Goal: Task Accomplishment & Management: Use online tool/utility

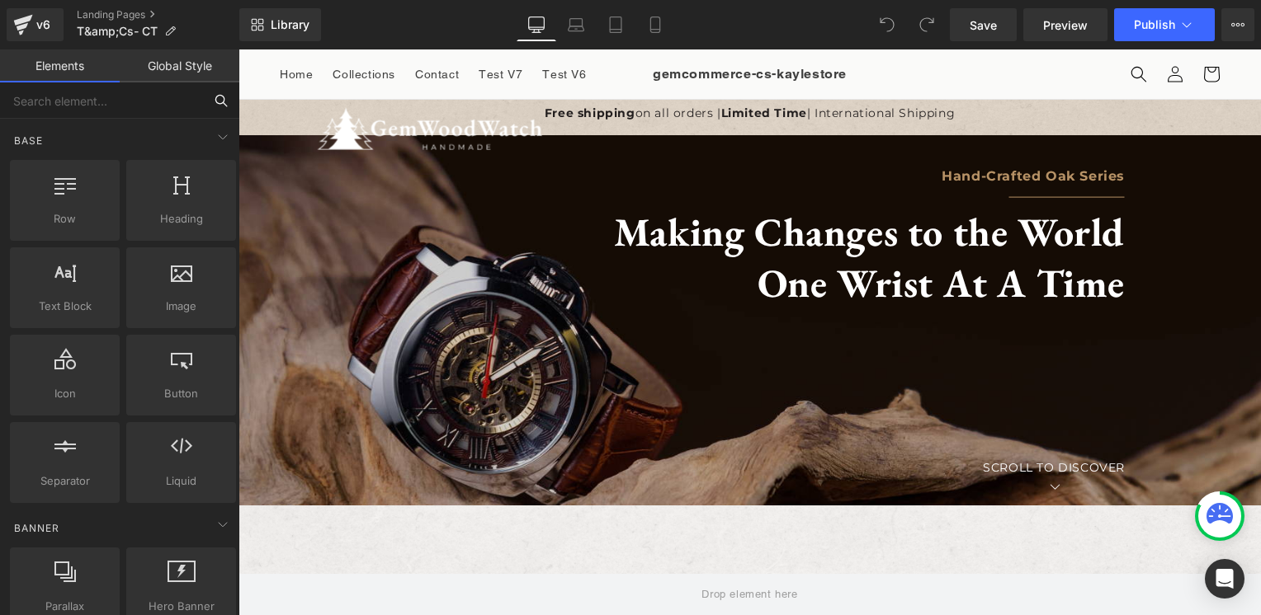
click at [145, 101] on input "text" at bounding box center [101, 100] width 203 height 36
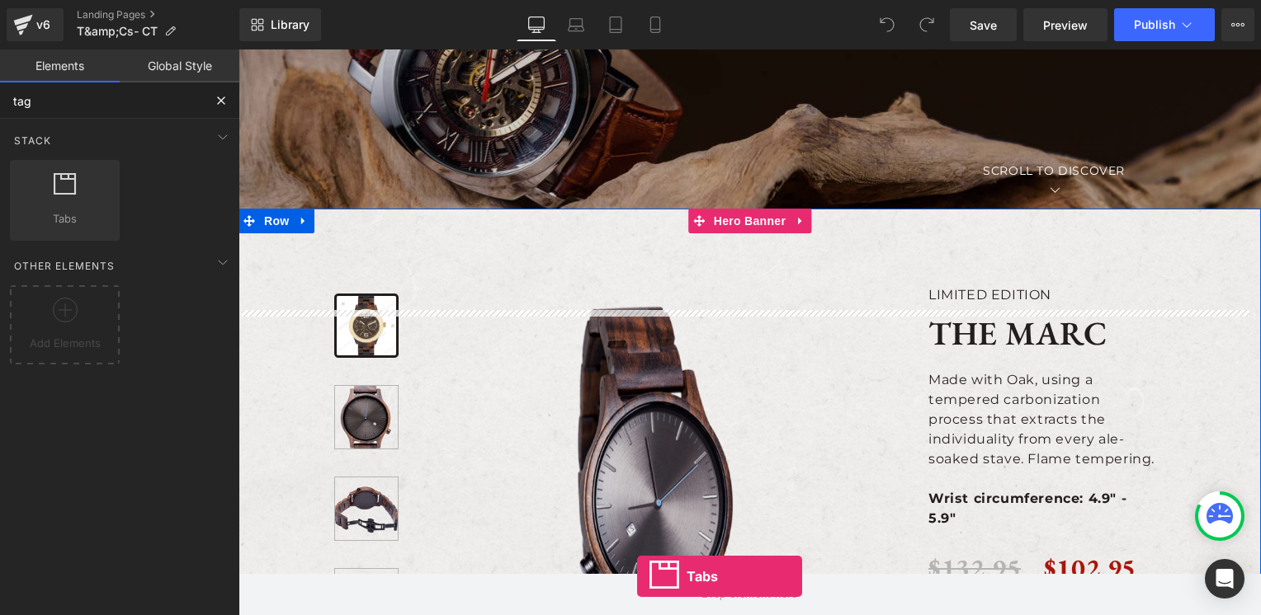
scroll to position [346, 0]
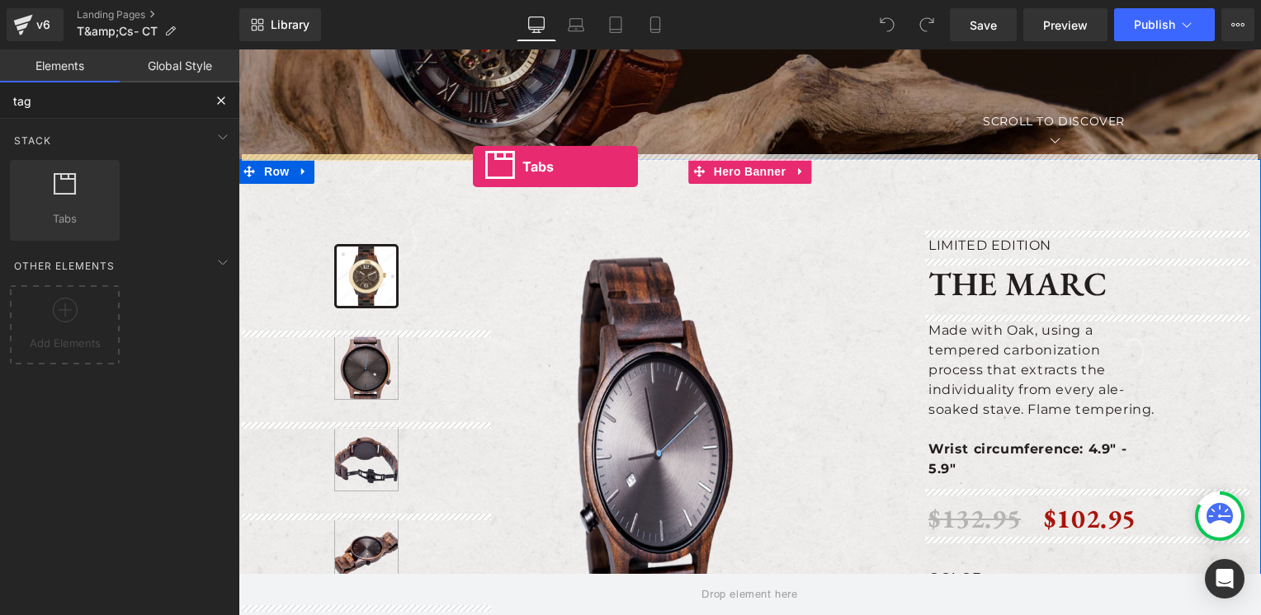
drag, startPoint x: 307, startPoint y: 229, endPoint x: 473, endPoint y: 167, distance: 177.0
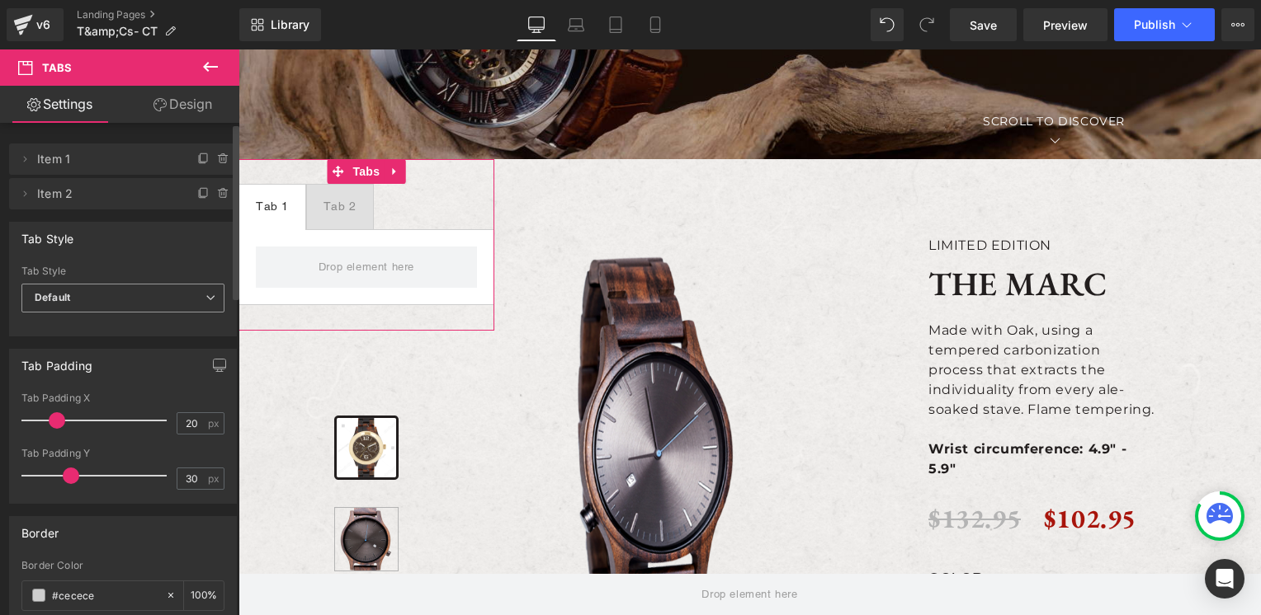
click at [131, 308] on span "Default" at bounding box center [122, 298] width 203 height 29
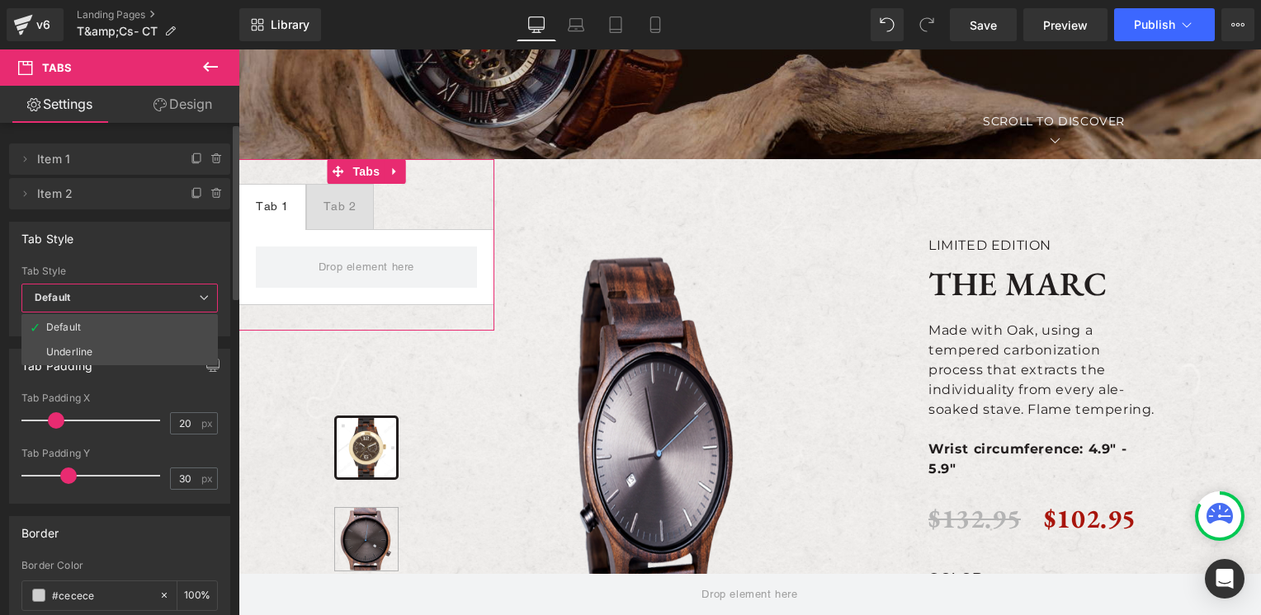
click at [151, 236] on div "Tab Style" at bounding box center [119, 238] width 219 height 31
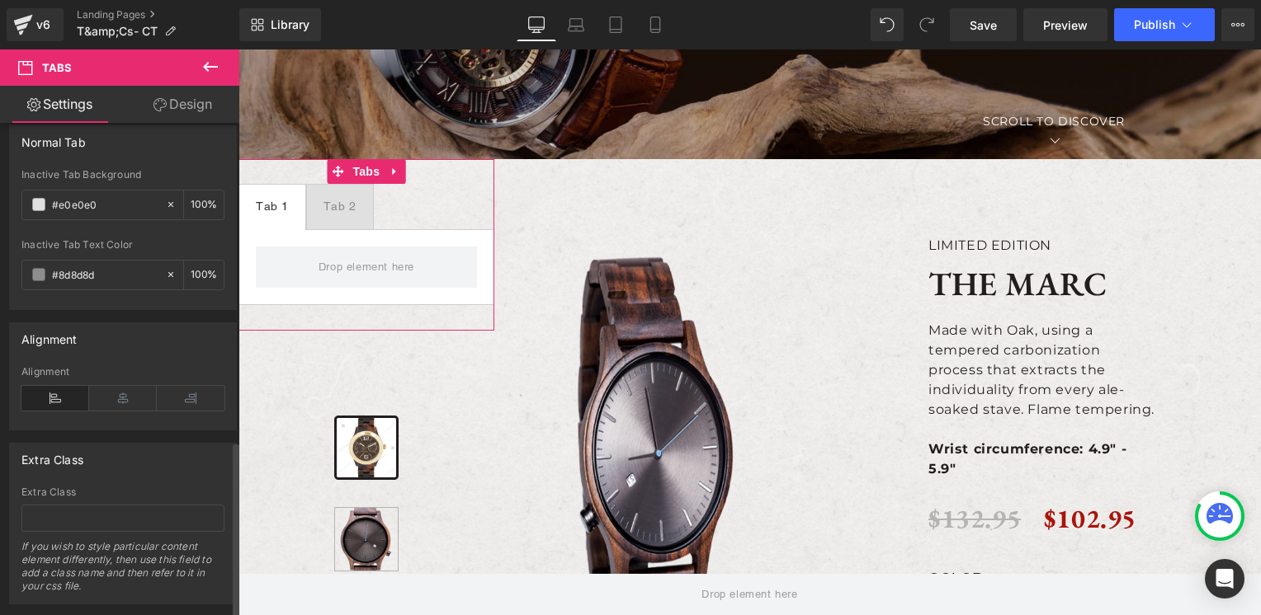
scroll to position [891, 0]
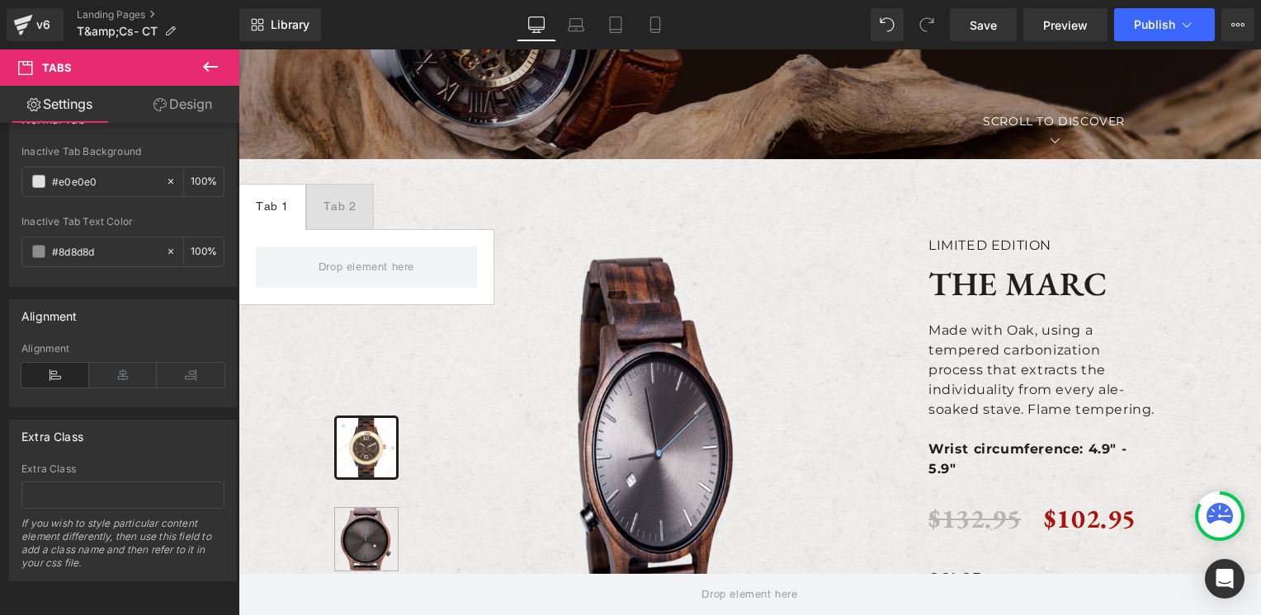
click at [212, 58] on icon at bounding box center [210, 67] width 20 height 20
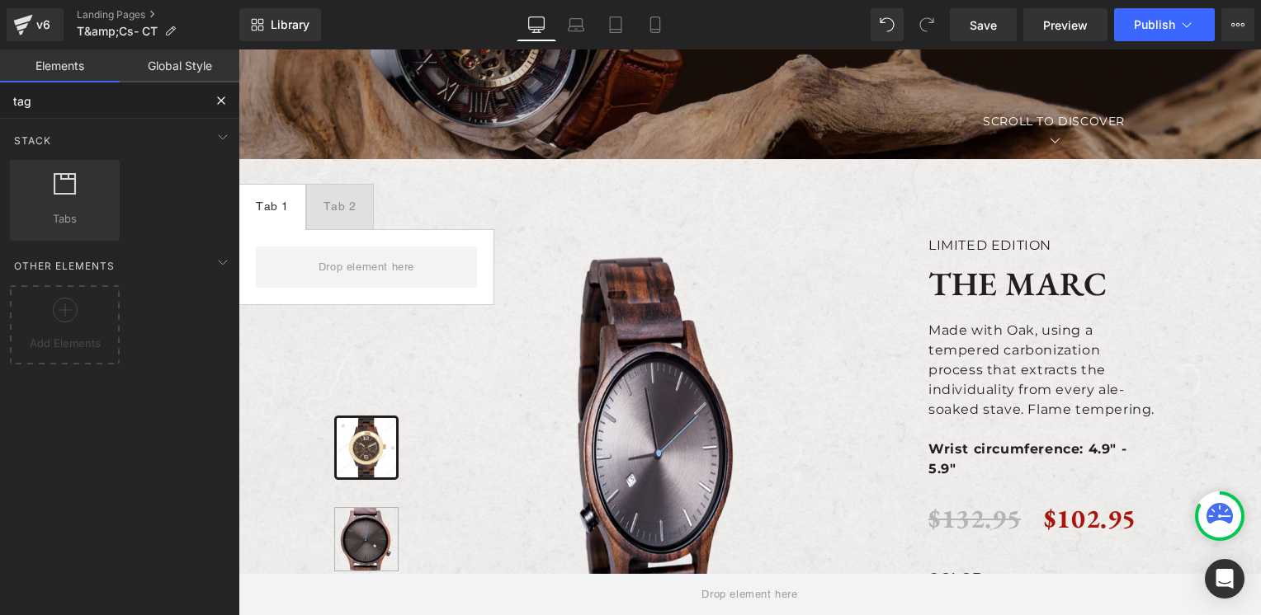
click at [99, 97] on input "tag" at bounding box center [101, 100] width 203 height 36
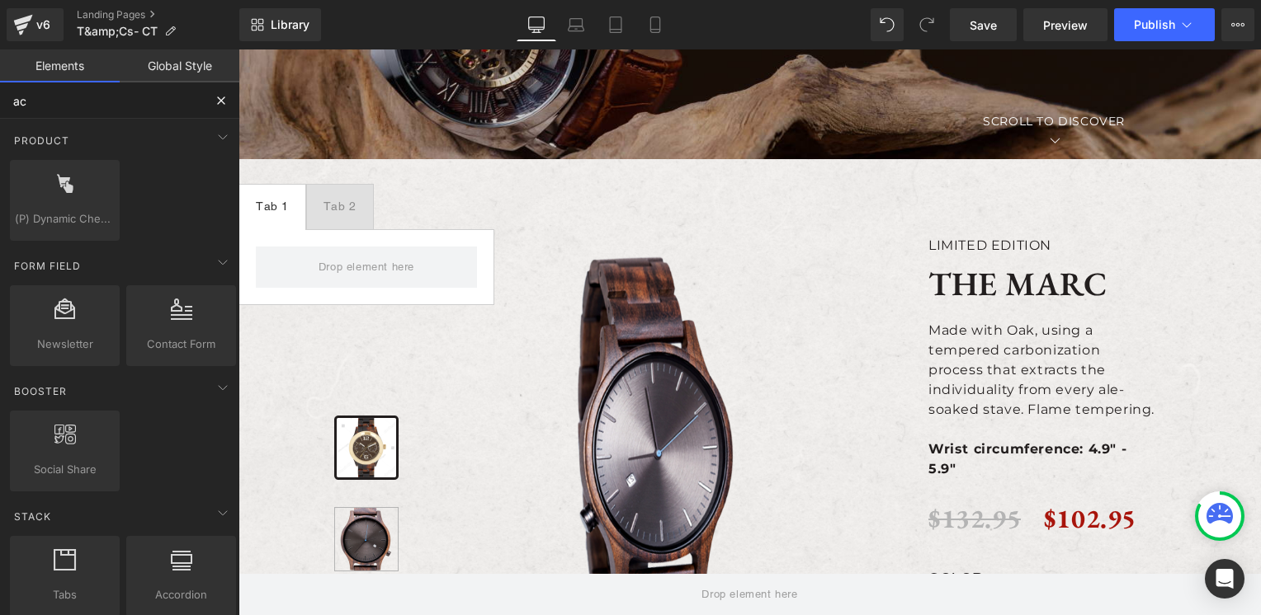
type input "acc"
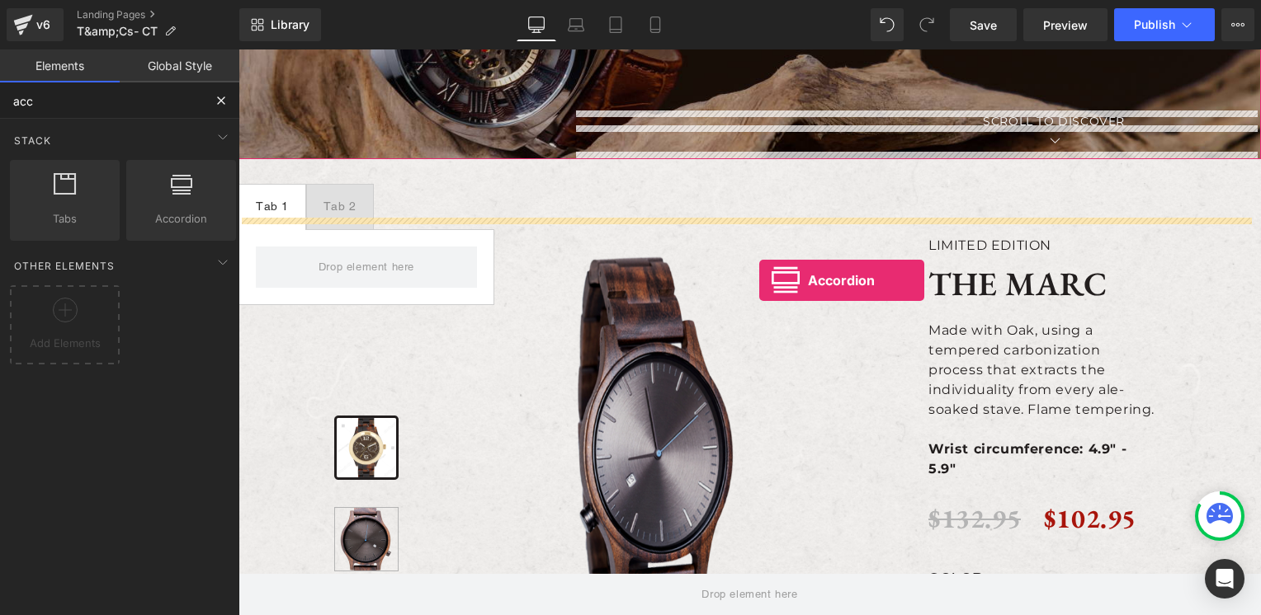
drag, startPoint x: 394, startPoint y: 242, endPoint x: 759, endPoint y: 280, distance: 366.7
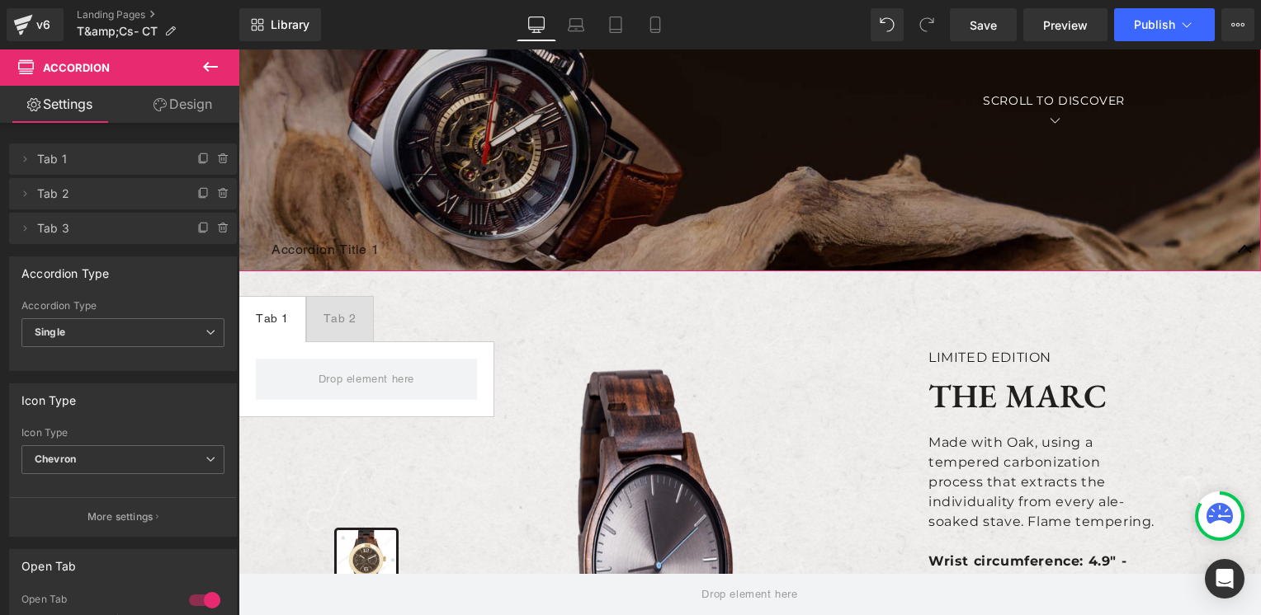
scroll to position [140, 0]
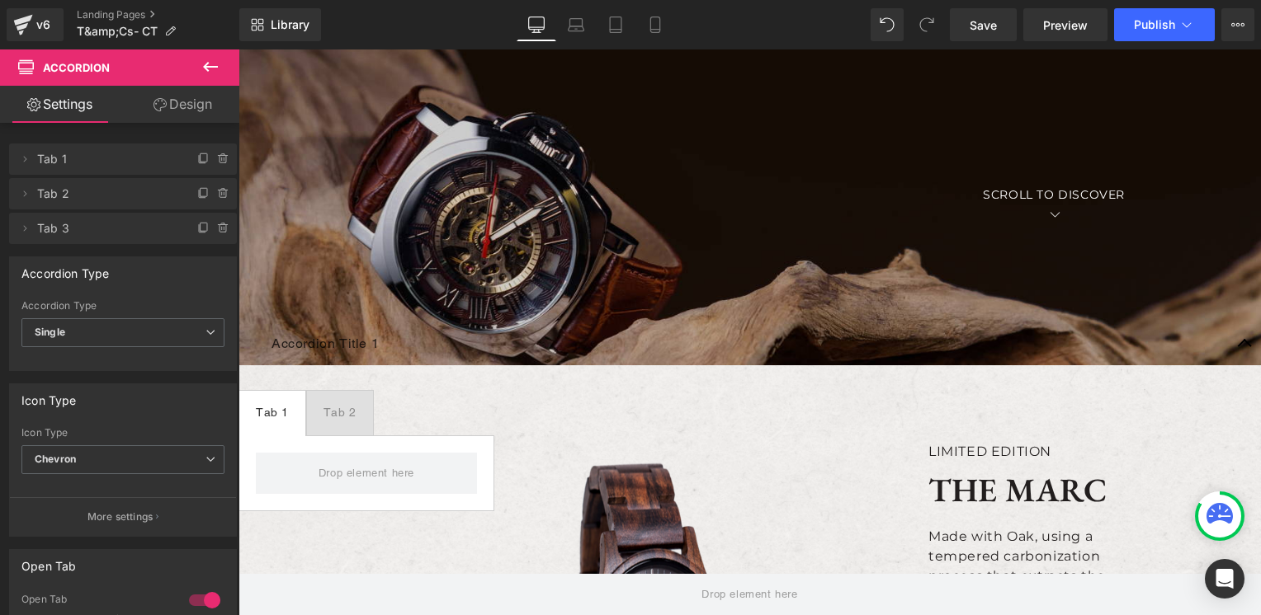
click at [205, 64] on icon at bounding box center [210, 67] width 15 height 10
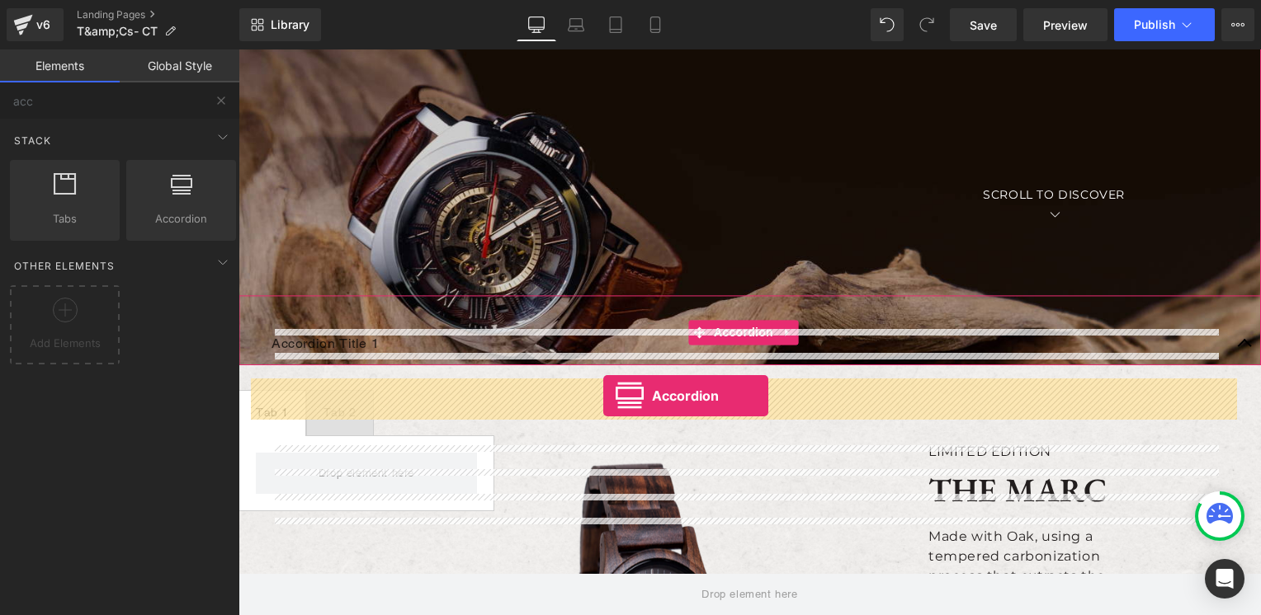
scroll to position [965, 0]
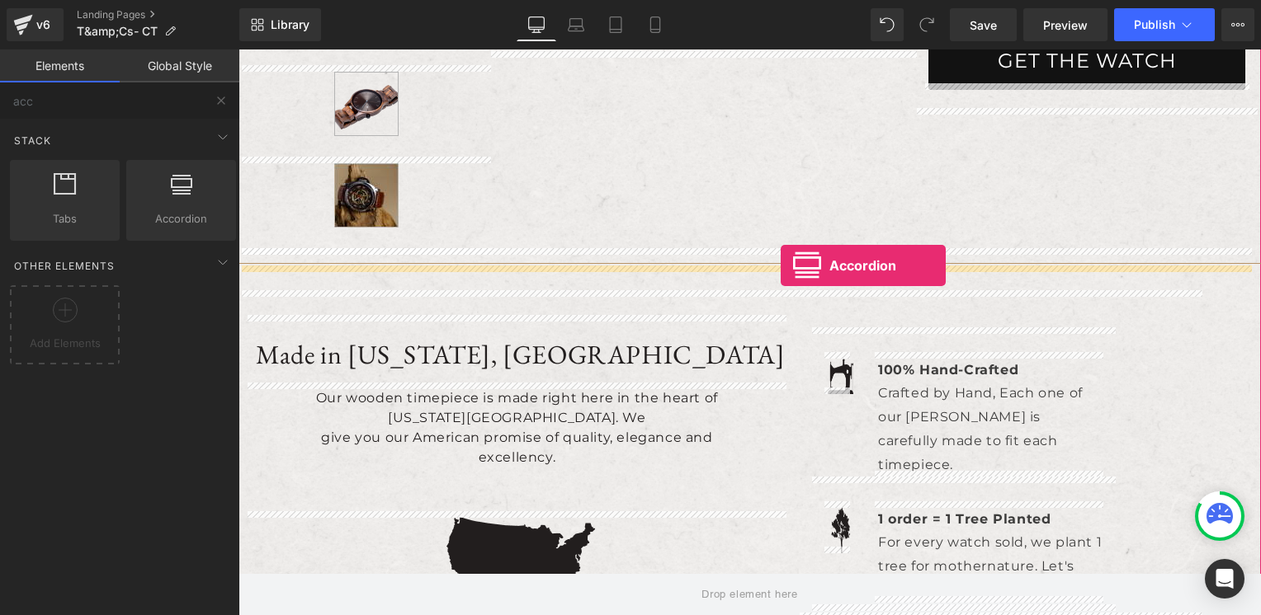
drag, startPoint x: 435, startPoint y: 262, endPoint x: 780, endPoint y: 266, distance: 345.7
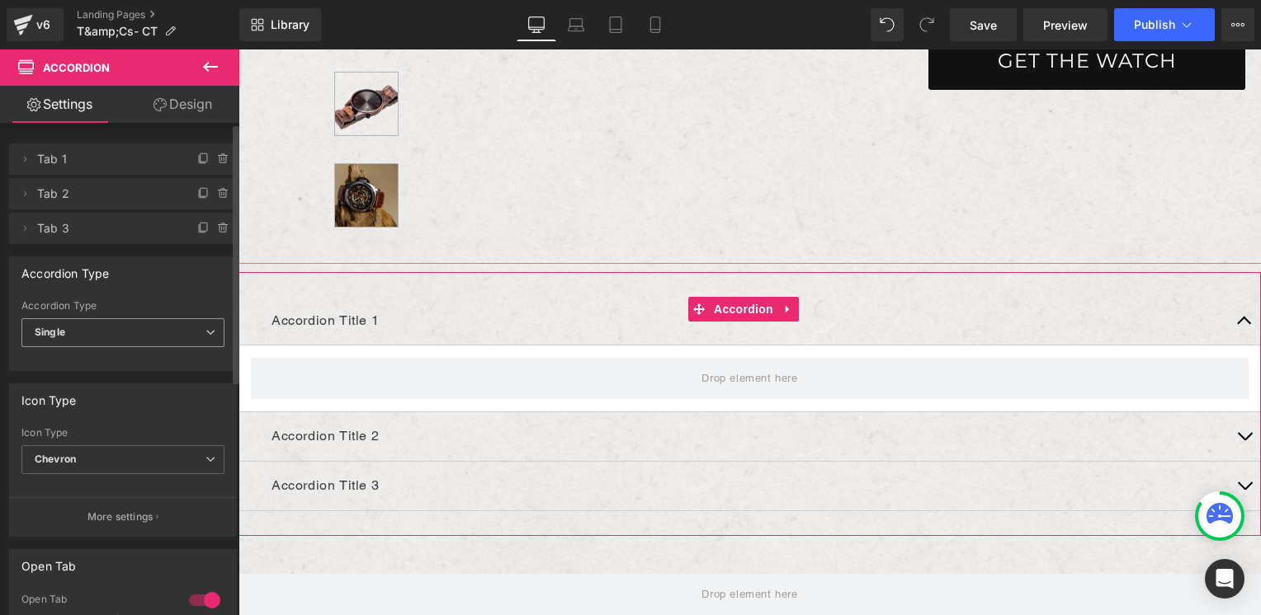
click at [116, 332] on span "Single" at bounding box center [122, 332] width 203 height 29
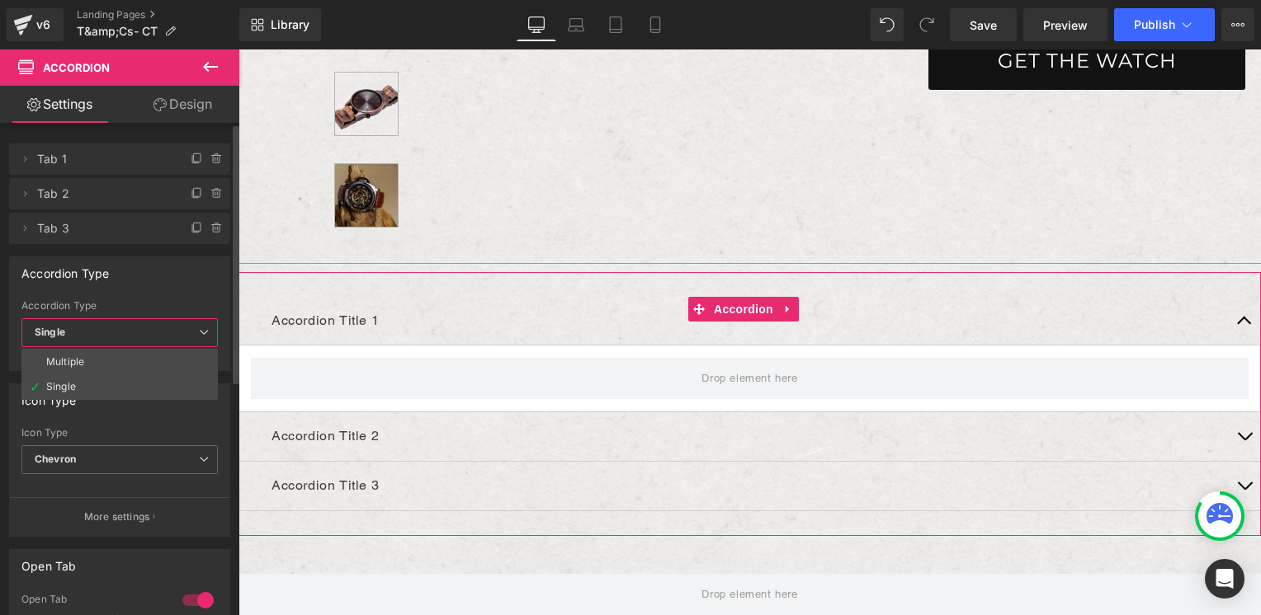
click at [116, 332] on span "Single" at bounding box center [119, 332] width 196 height 29
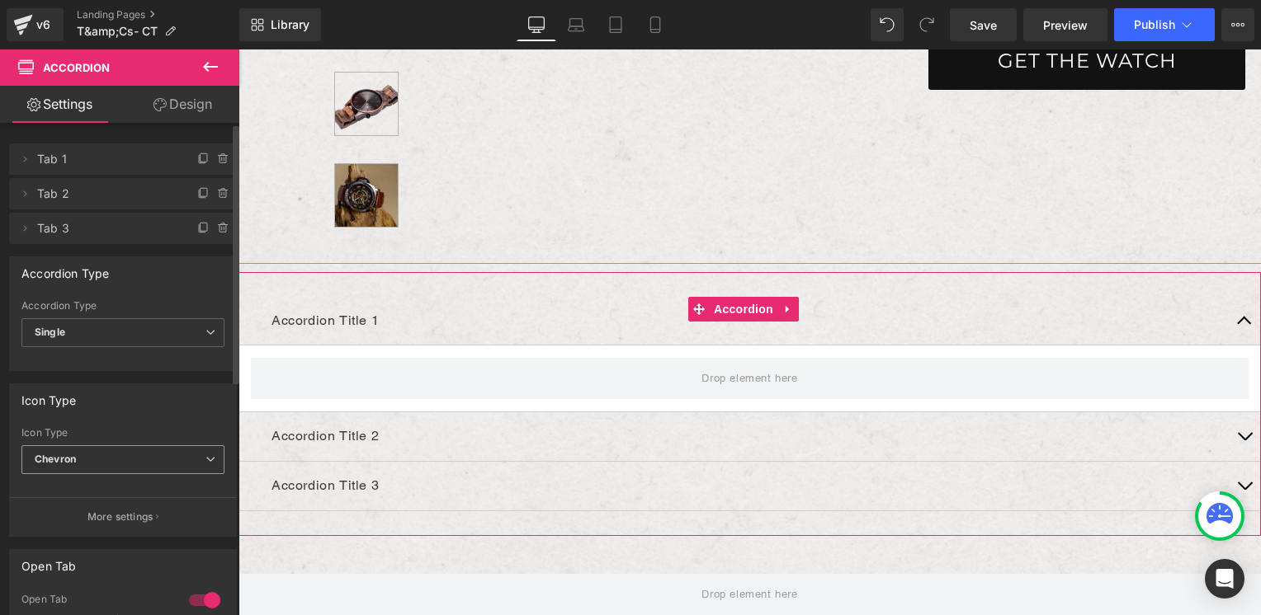
click at [120, 459] on span "Chevron" at bounding box center [122, 459] width 203 height 29
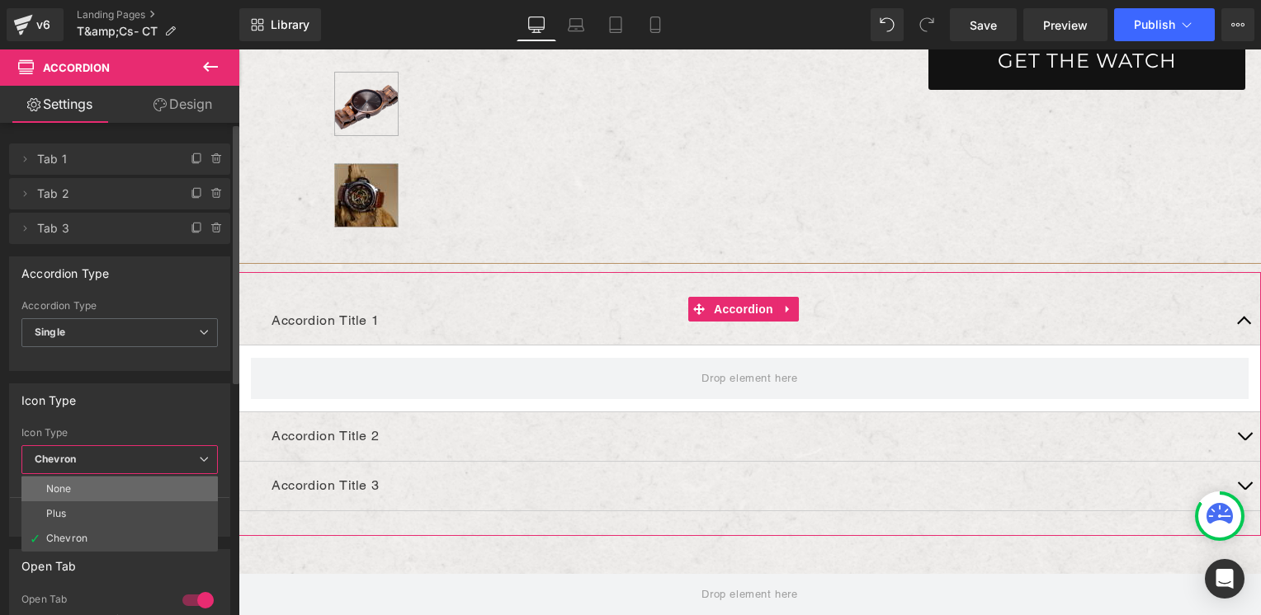
click at [123, 499] on li "None" at bounding box center [119, 489] width 196 height 25
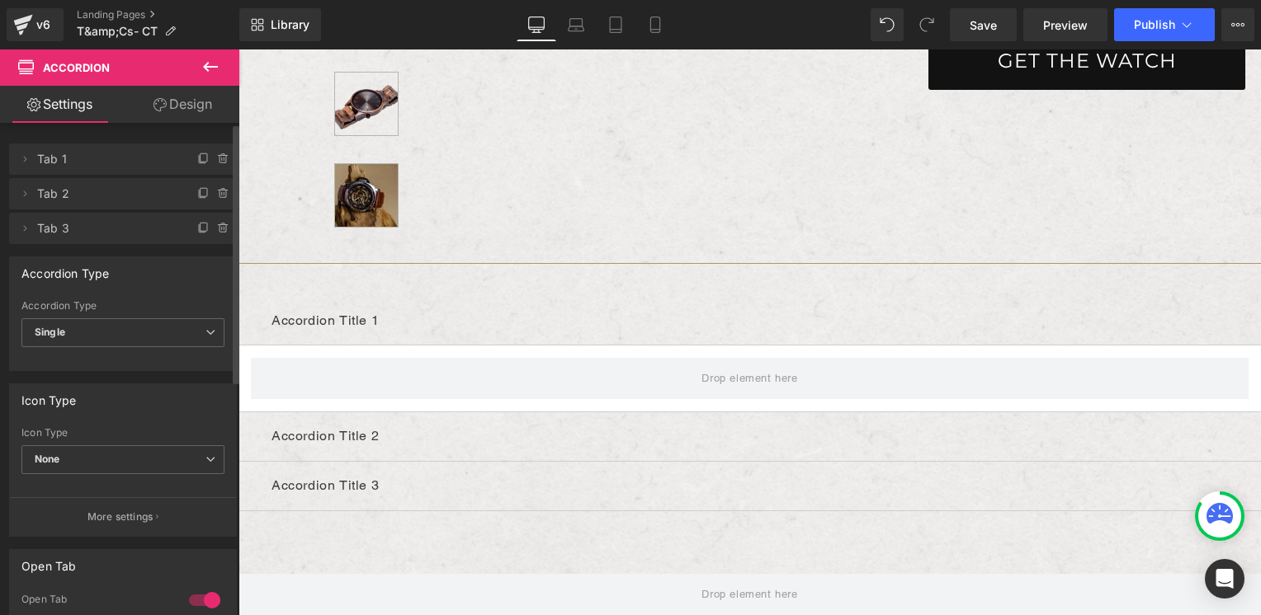
click at [128, 441] on div "Icon Type None None Plus Chevron" at bounding box center [122, 460] width 203 height 66
click at [128, 459] on span "None" at bounding box center [122, 459] width 203 height 29
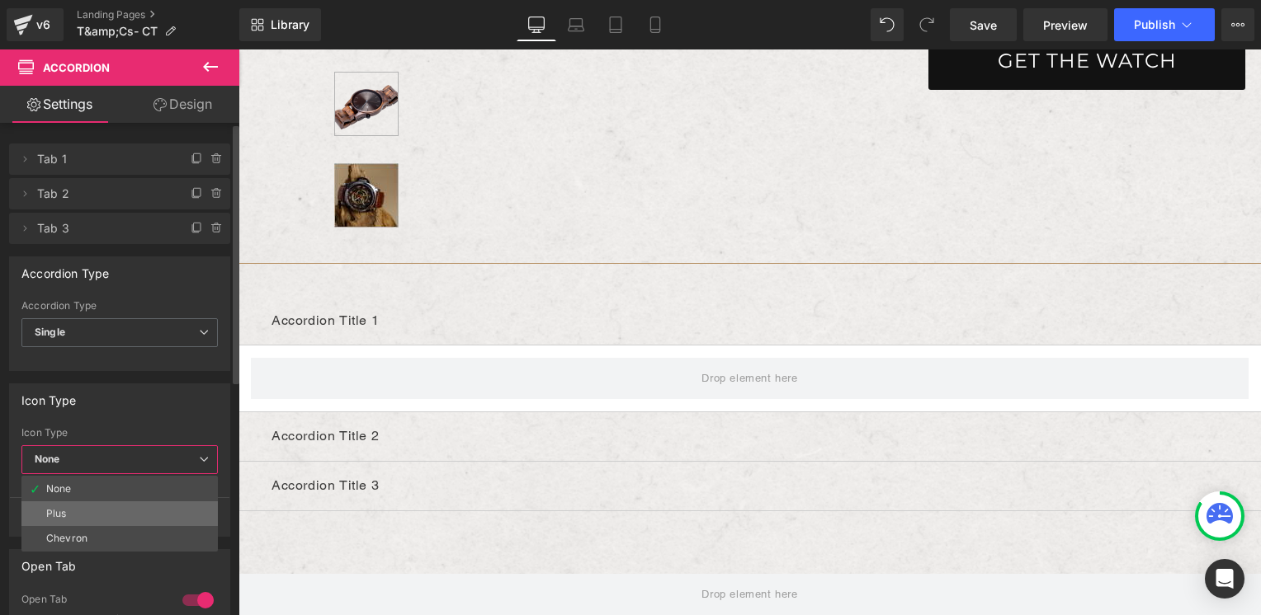
click at [129, 513] on li "Plus" at bounding box center [119, 514] width 196 height 25
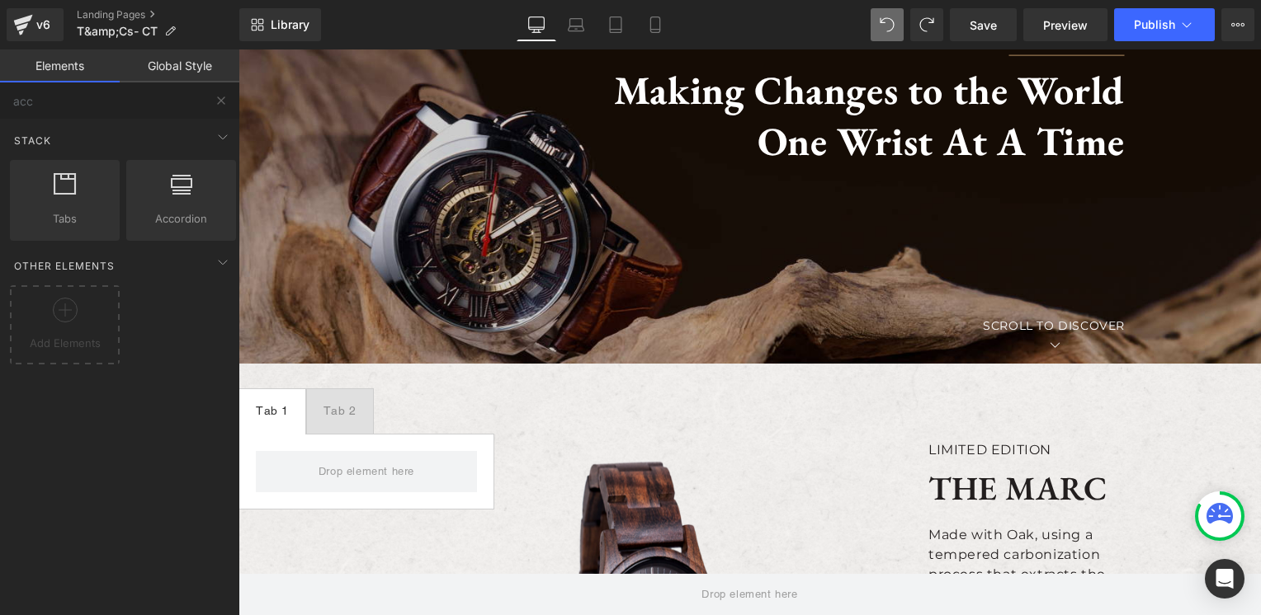
scroll to position [140, 0]
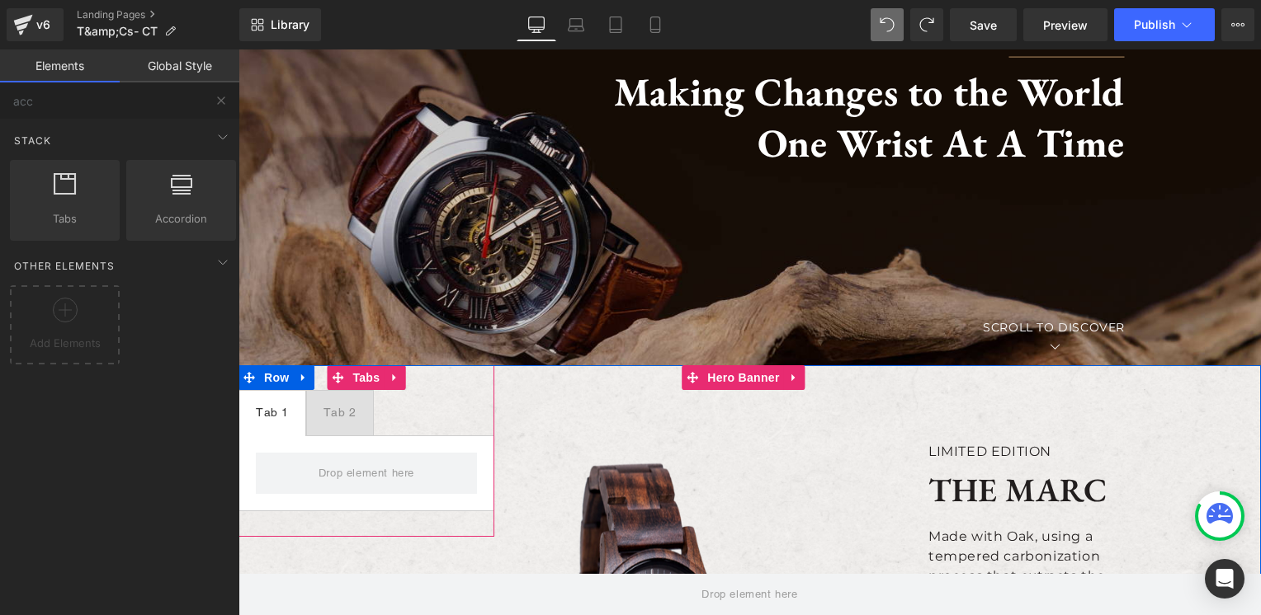
click at [392, 418] on ul "Tab 1 Text Block Tab 2 Text Block" at bounding box center [366, 412] width 256 height 45
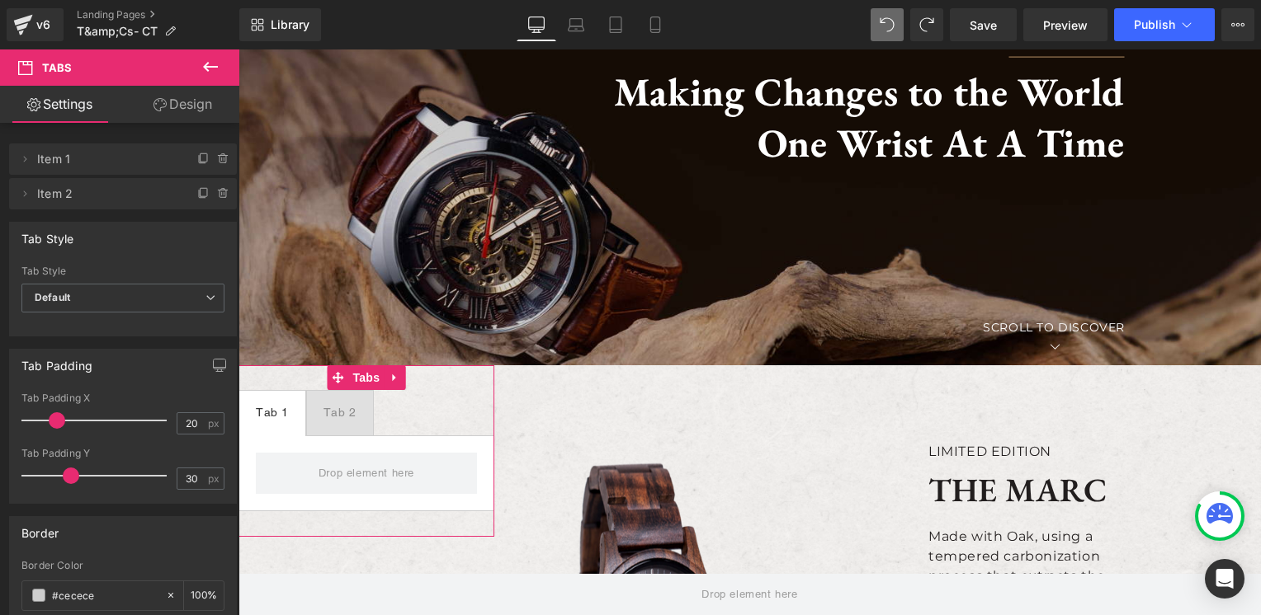
click at [172, 109] on link "Design" at bounding box center [183, 104] width 120 height 37
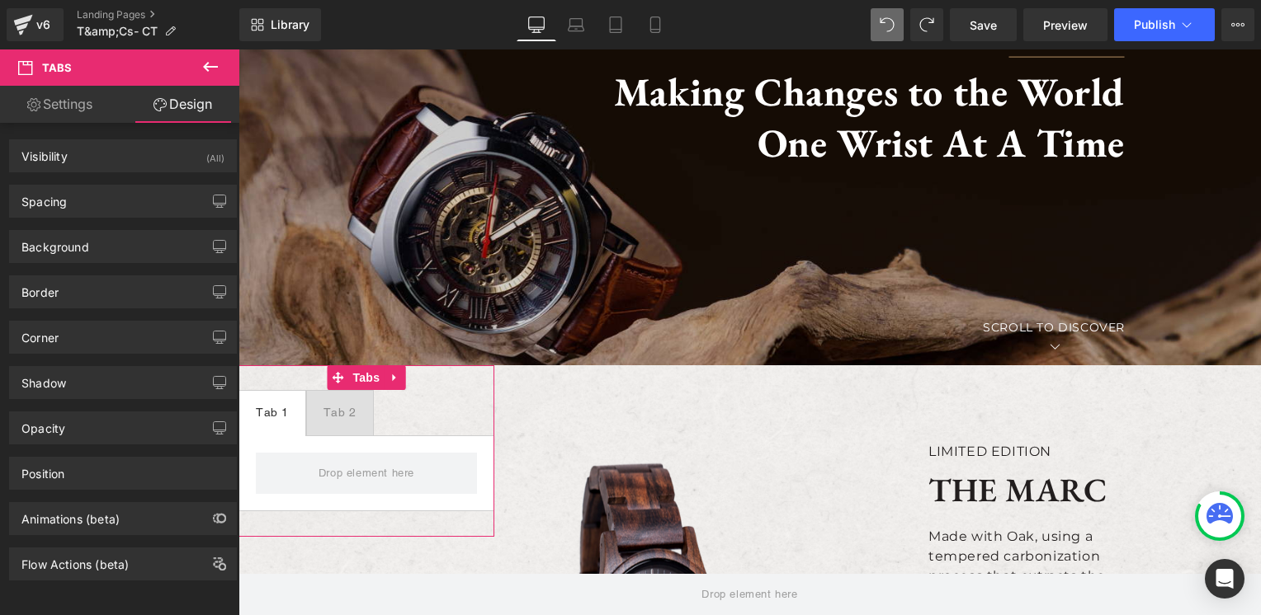
click at [67, 96] on link "Settings" at bounding box center [60, 104] width 120 height 37
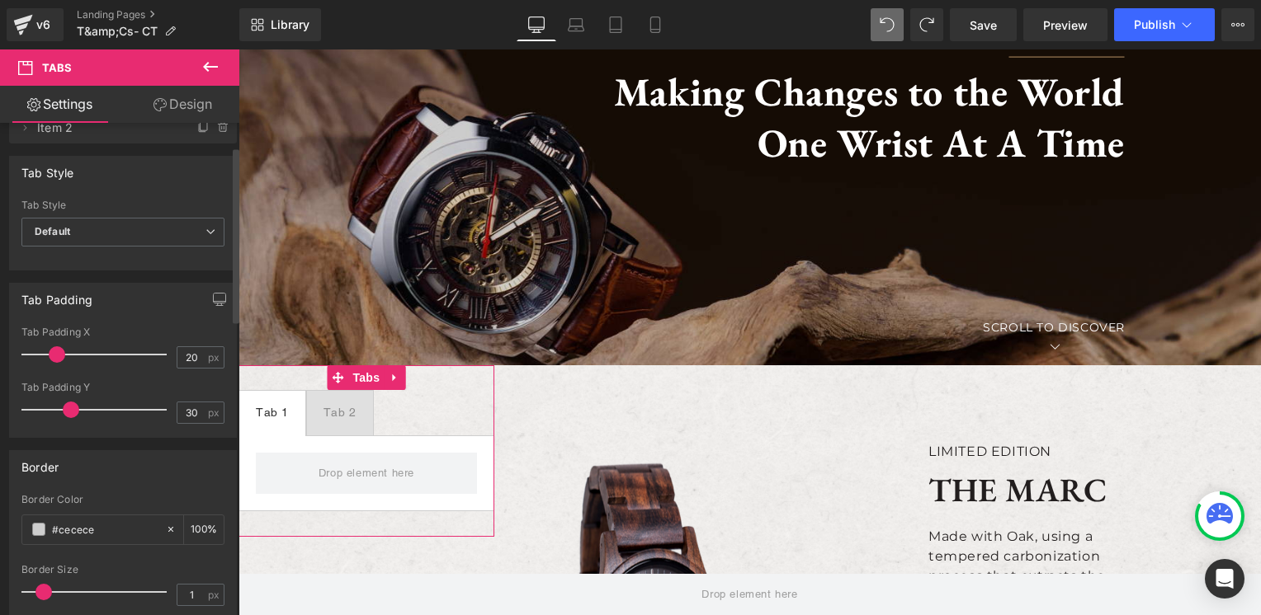
scroll to position [0, 0]
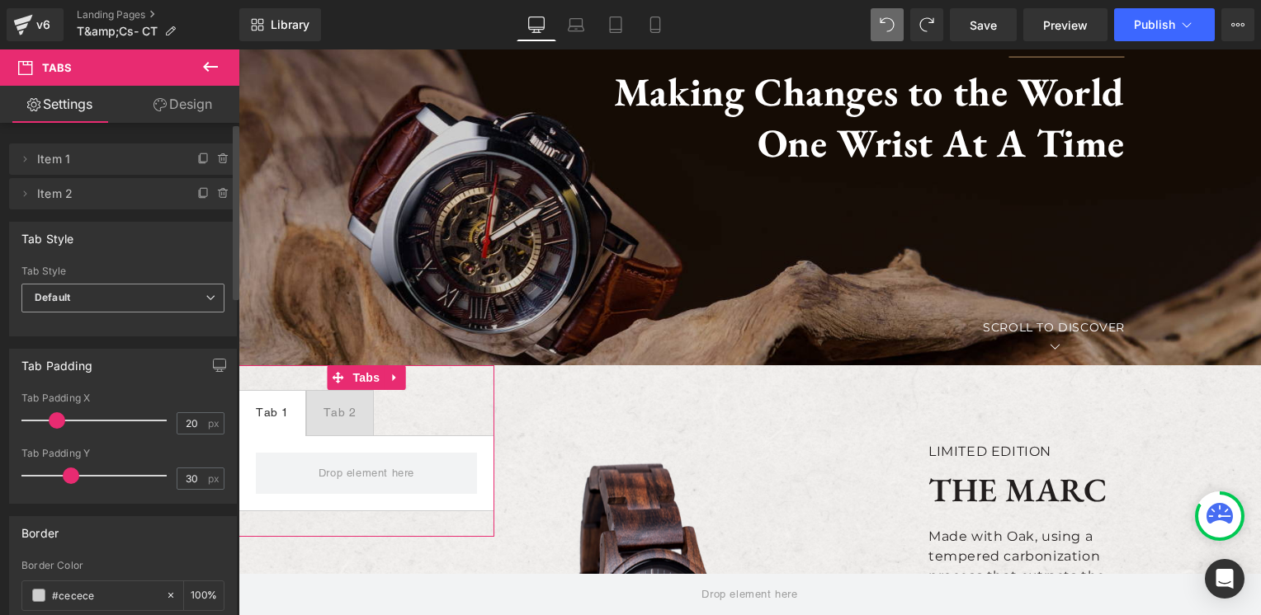
click at [124, 309] on span "Default" at bounding box center [122, 298] width 203 height 29
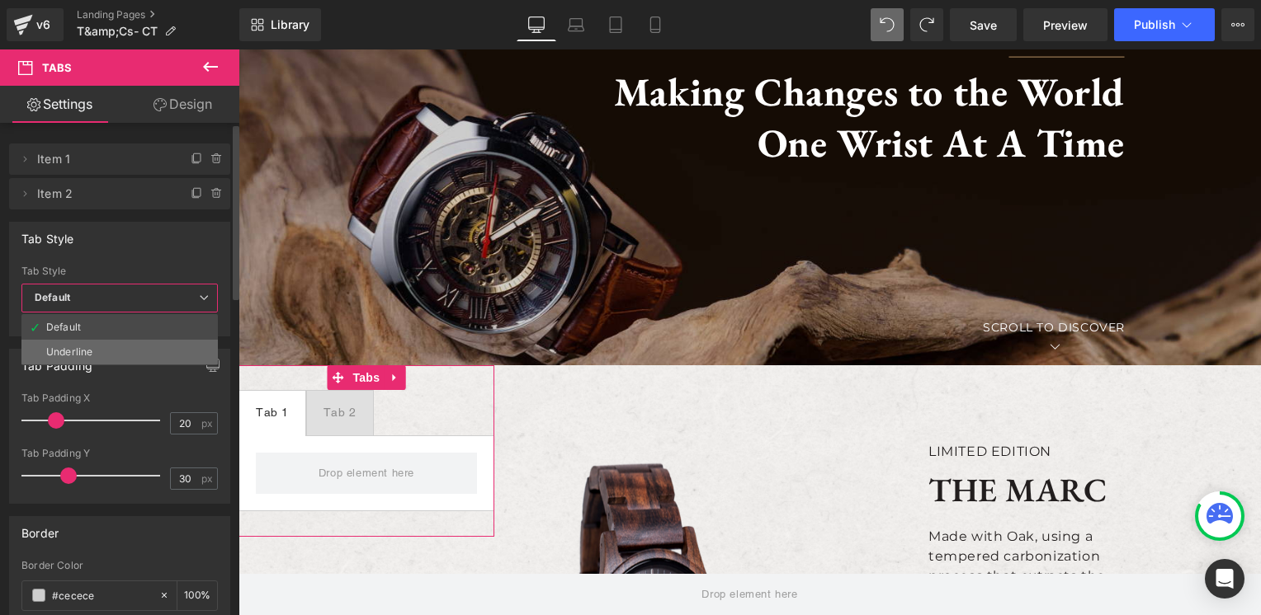
click at [125, 351] on li "Underline" at bounding box center [119, 352] width 196 height 25
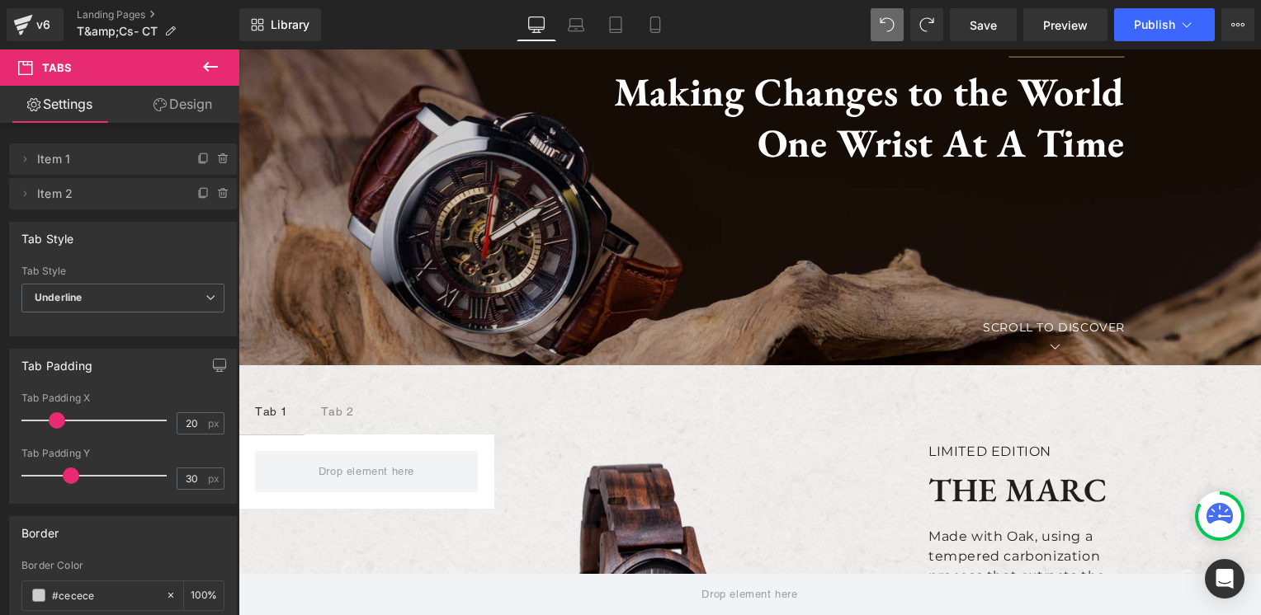
click at [170, 111] on link "Design" at bounding box center [183, 104] width 120 height 37
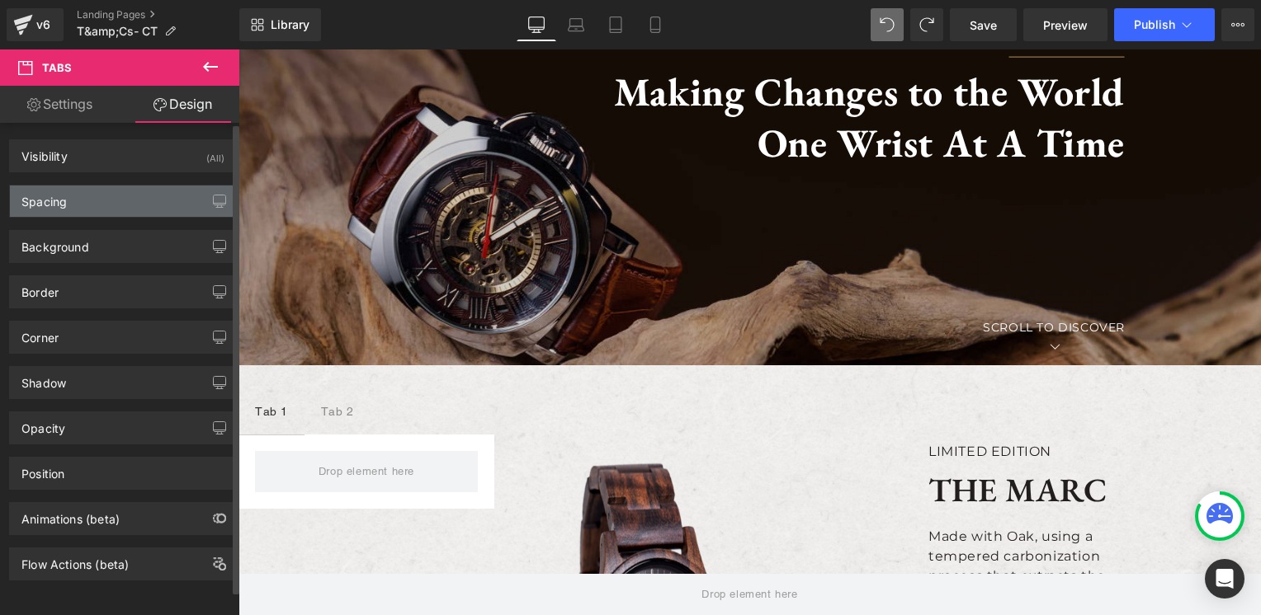
click at [129, 198] on div "Spacing" at bounding box center [123, 201] width 226 height 31
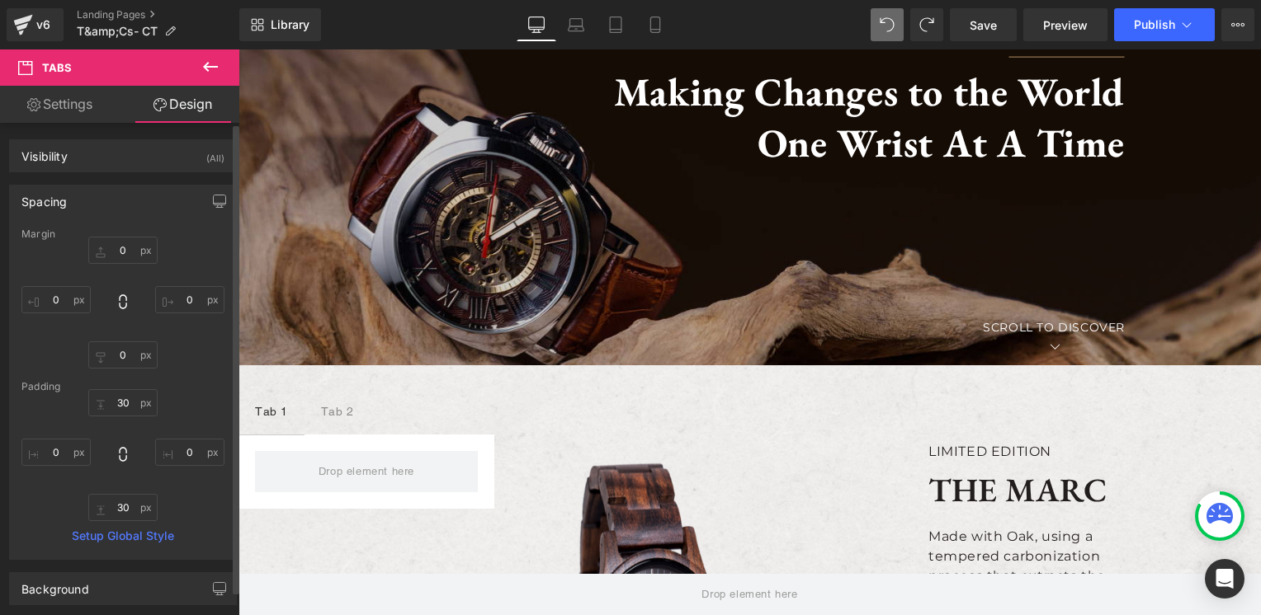
click at [129, 198] on div "Spacing" at bounding box center [123, 201] width 226 height 31
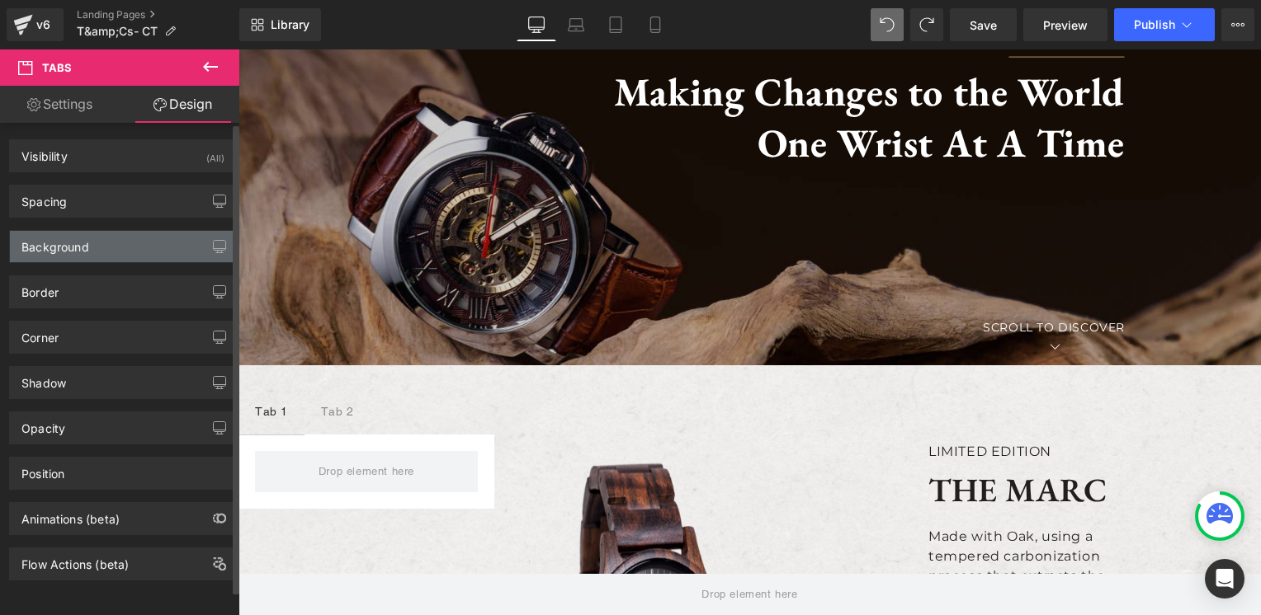
click at [120, 252] on div "Background" at bounding box center [123, 246] width 226 height 31
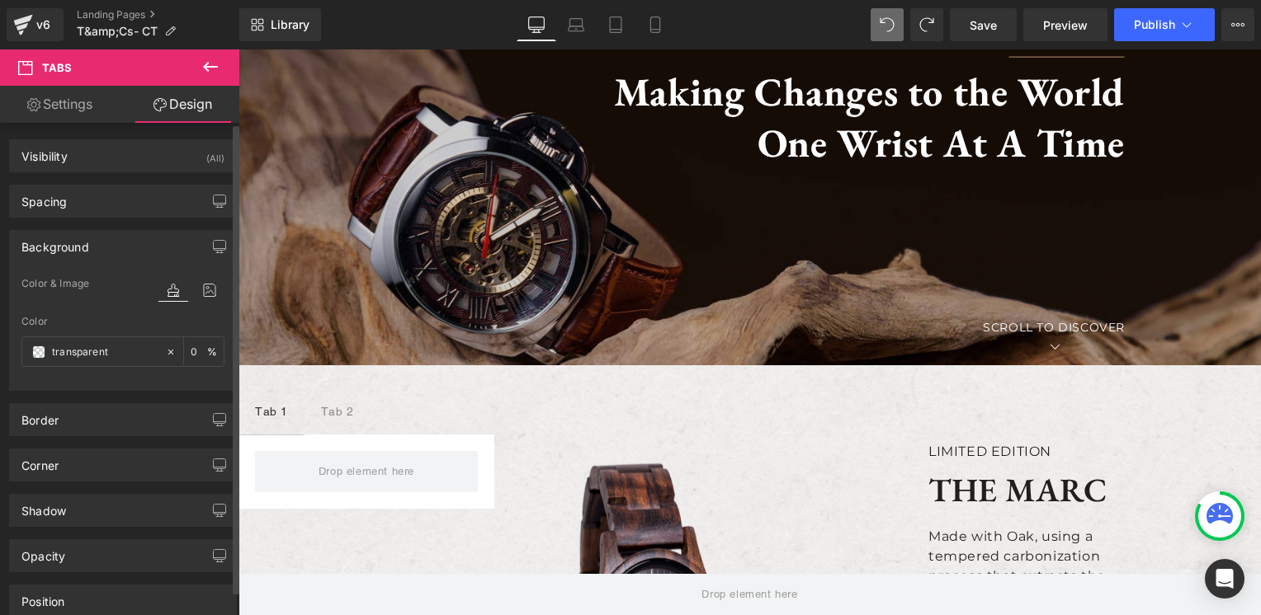
click at [120, 252] on div "Background" at bounding box center [123, 246] width 226 height 31
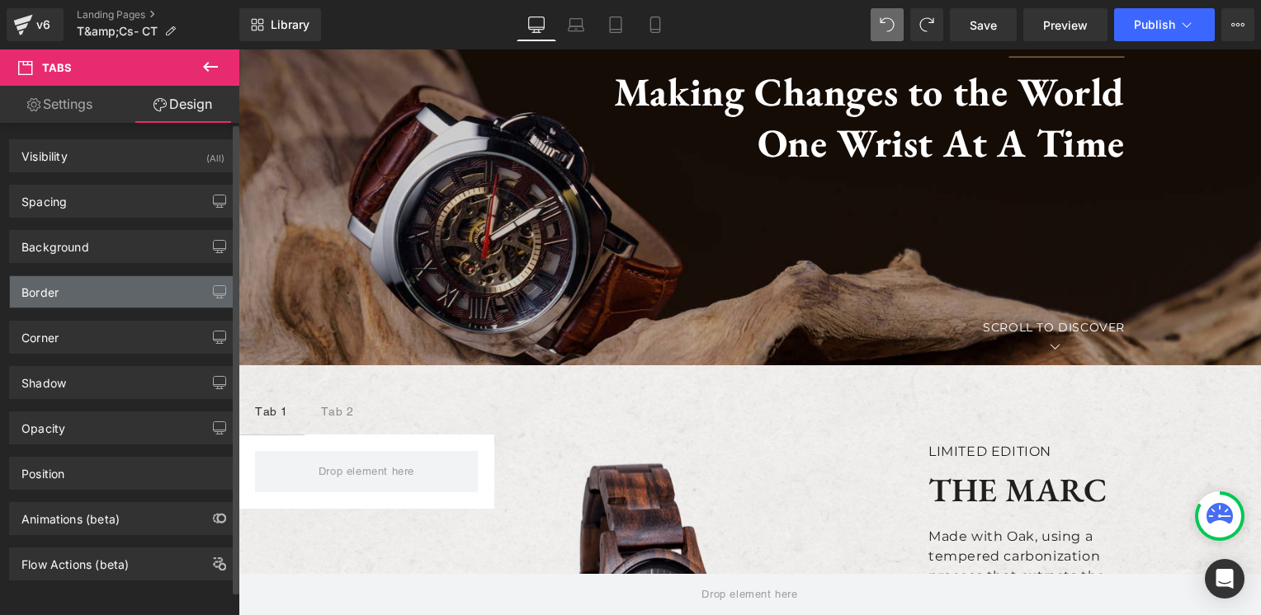
click at [110, 292] on div "Border" at bounding box center [123, 291] width 226 height 31
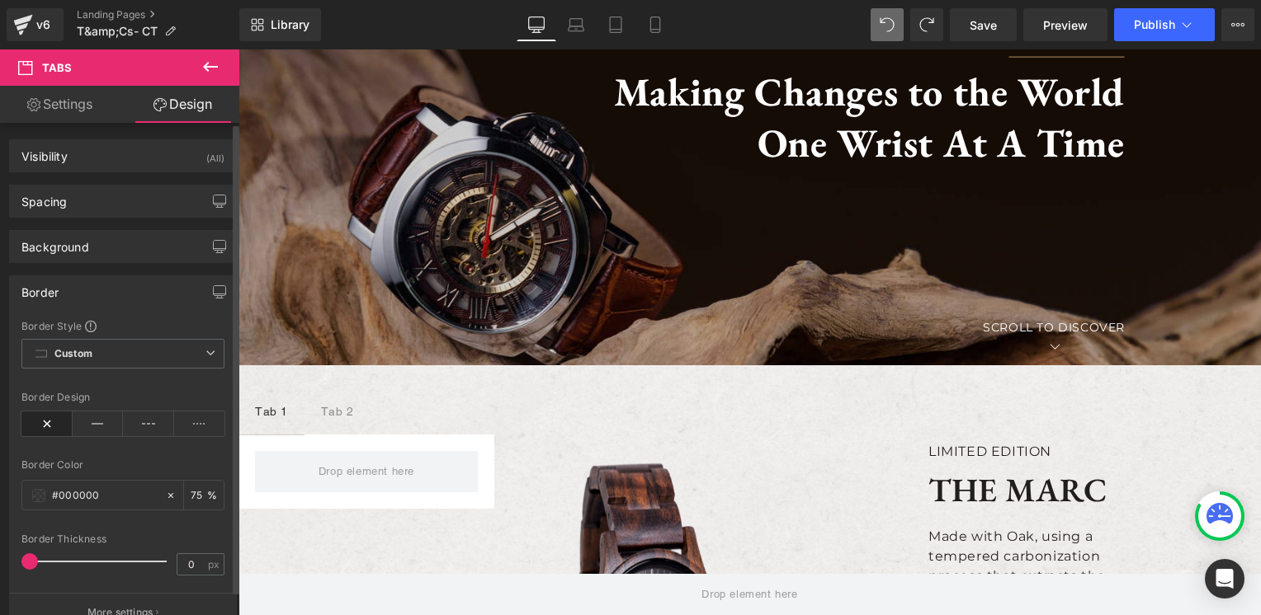
click at [110, 292] on div "Border" at bounding box center [123, 291] width 226 height 31
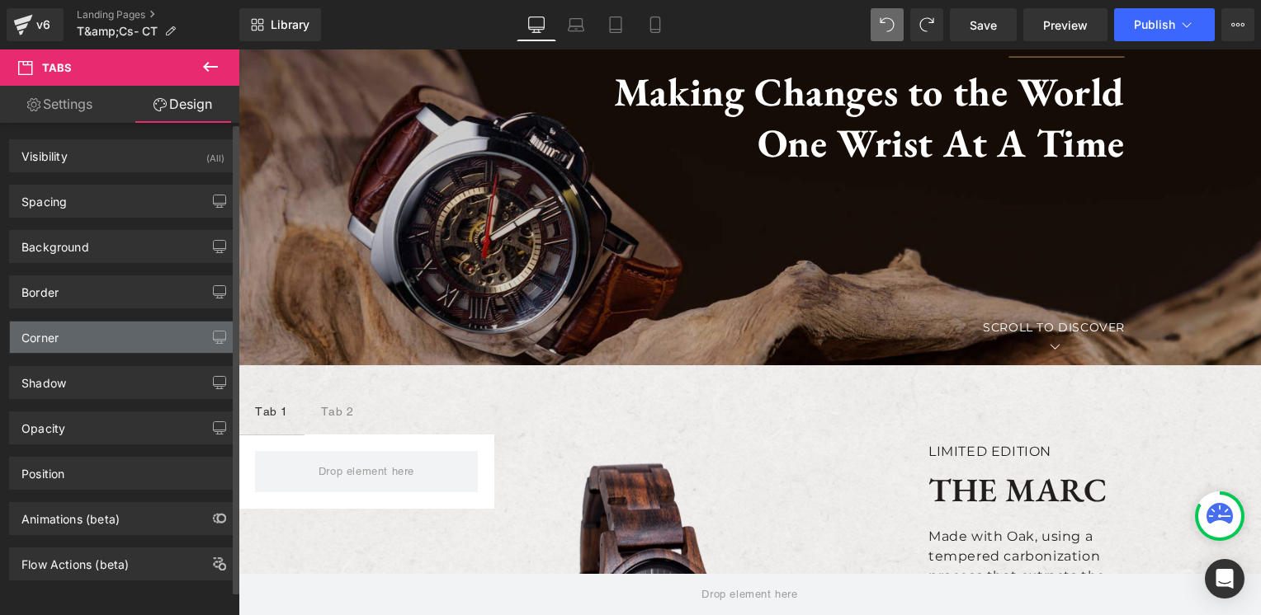
click at [103, 339] on div "Corner" at bounding box center [123, 337] width 226 height 31
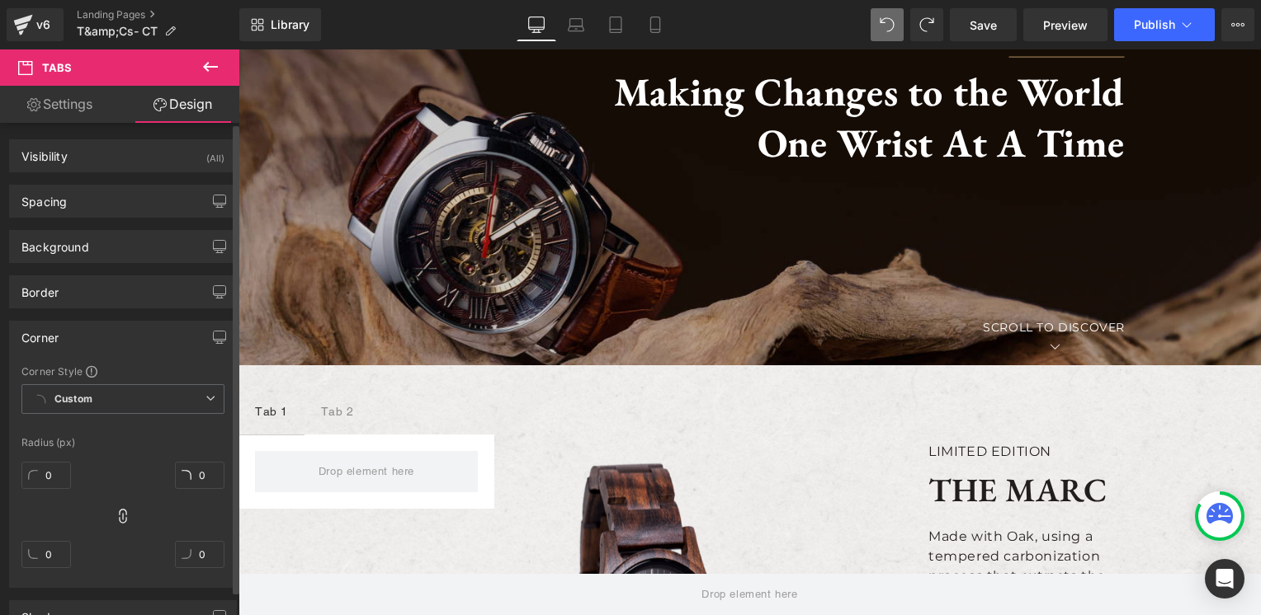
click at [103, 339] on div "Corner" at bounding box center [123, 337] width 226 height 31
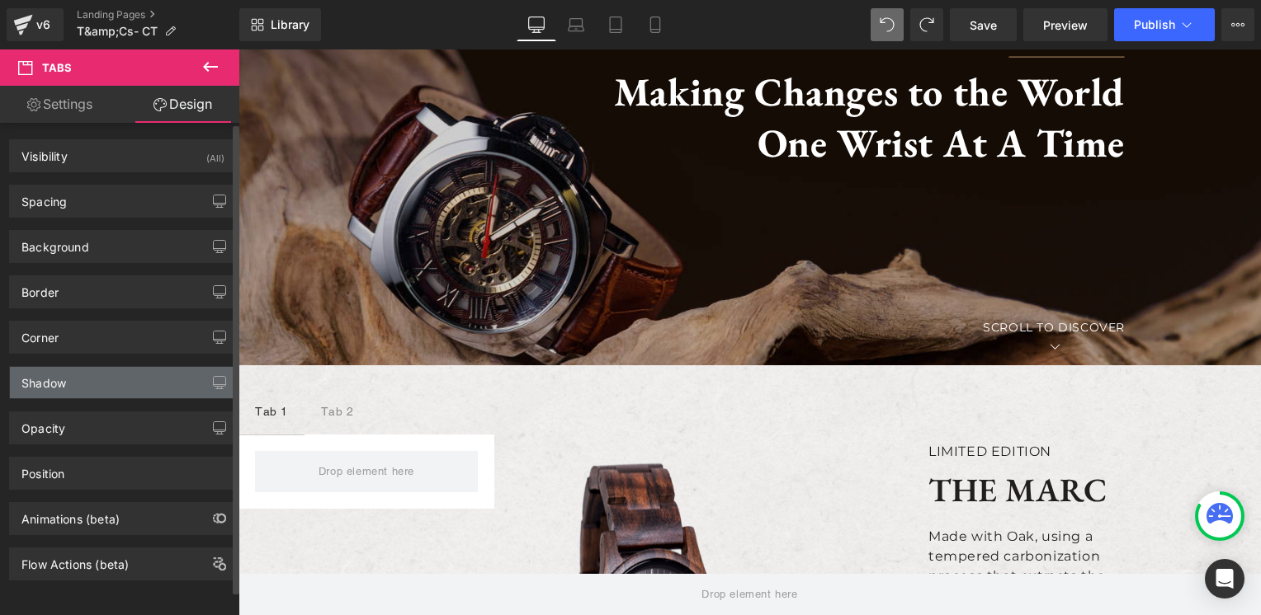
click at [102, 378] on div "Shadow" at bounding box center [123, 382] width 226 height 31
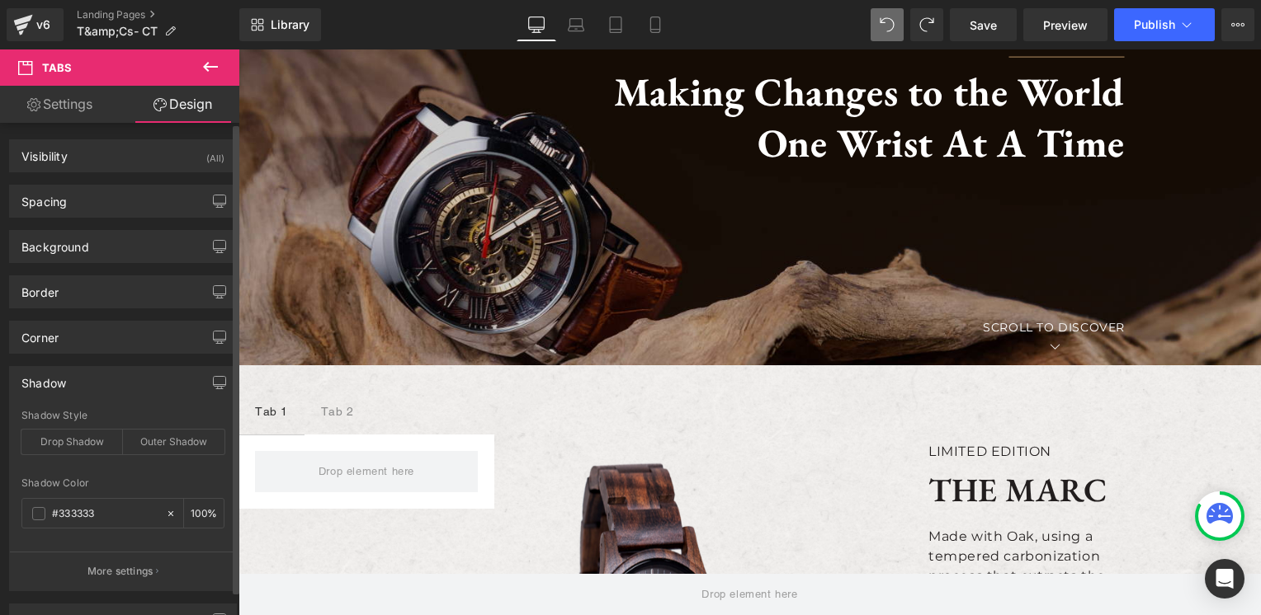
click at [102, 378] on div "Shadow" at bounding box center [123, 382] width 226 height 31
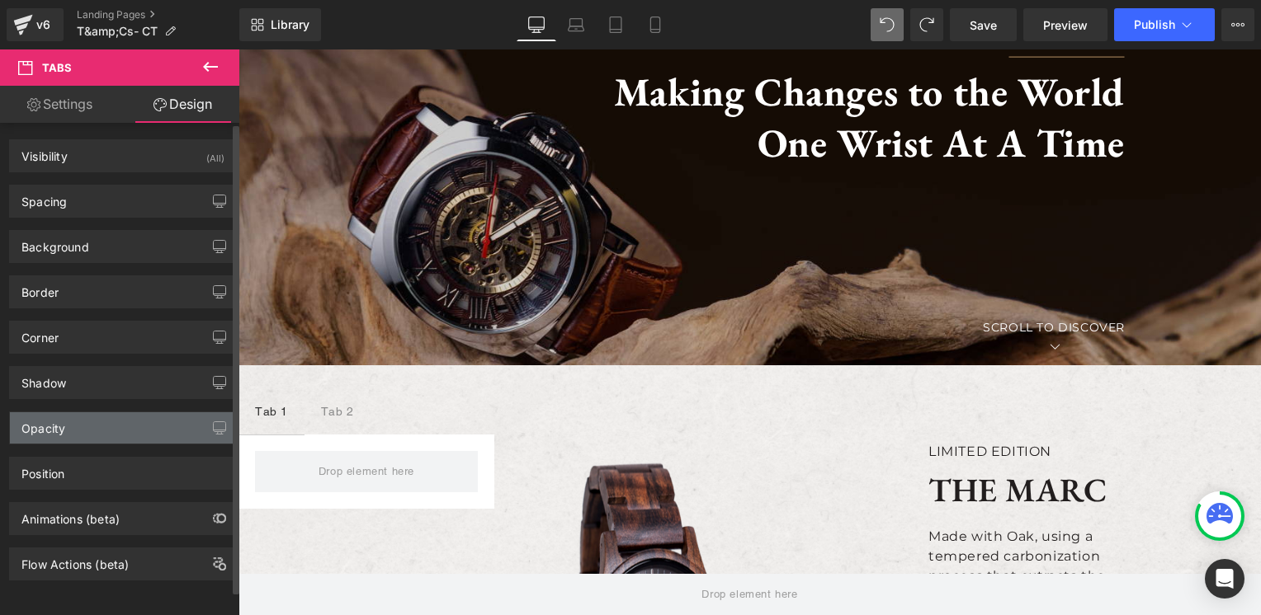
click at [104, 433] on div "Opacity" at bounding box center [123, 427] width 226 height 31
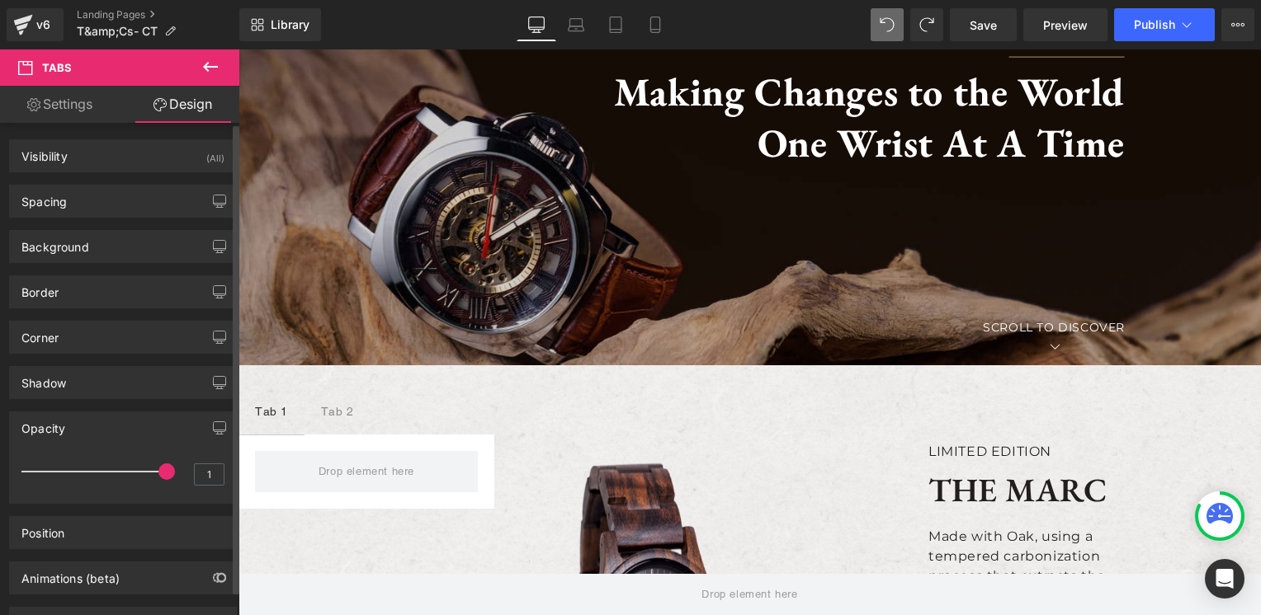
click at [104, 433] on div "Opacity" at bounding box center [123, 427] width 226 height 31
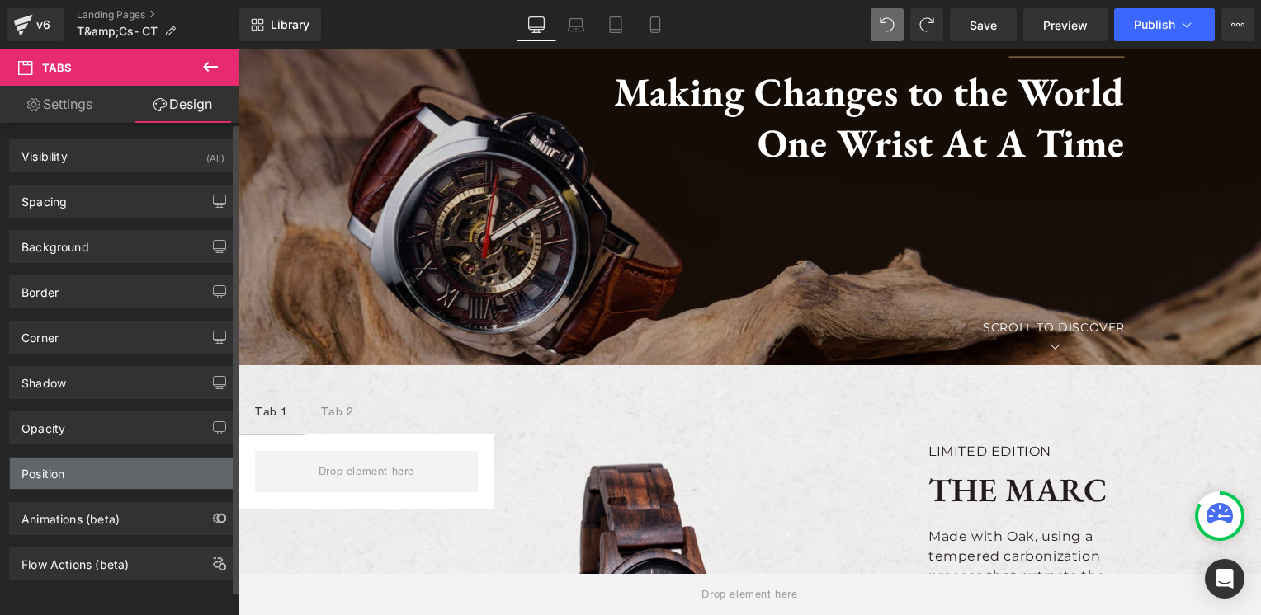
click at [136, 480] on div "Position" at bounding box center [123, 473] width 226 height 31
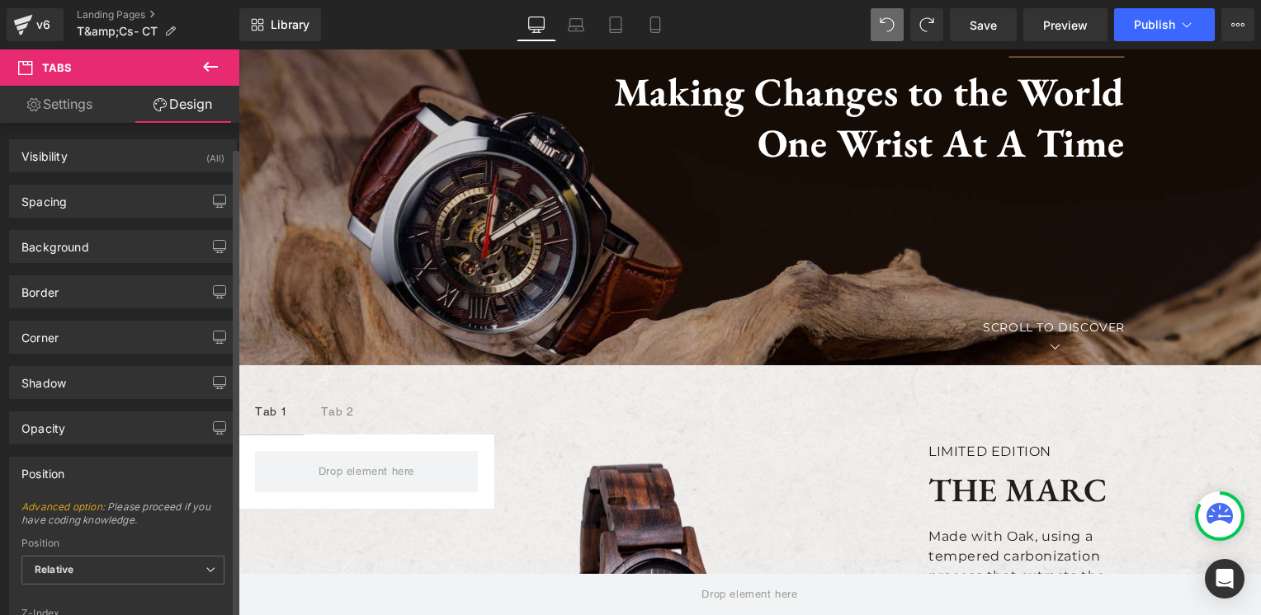
scroll to position [229, 0]
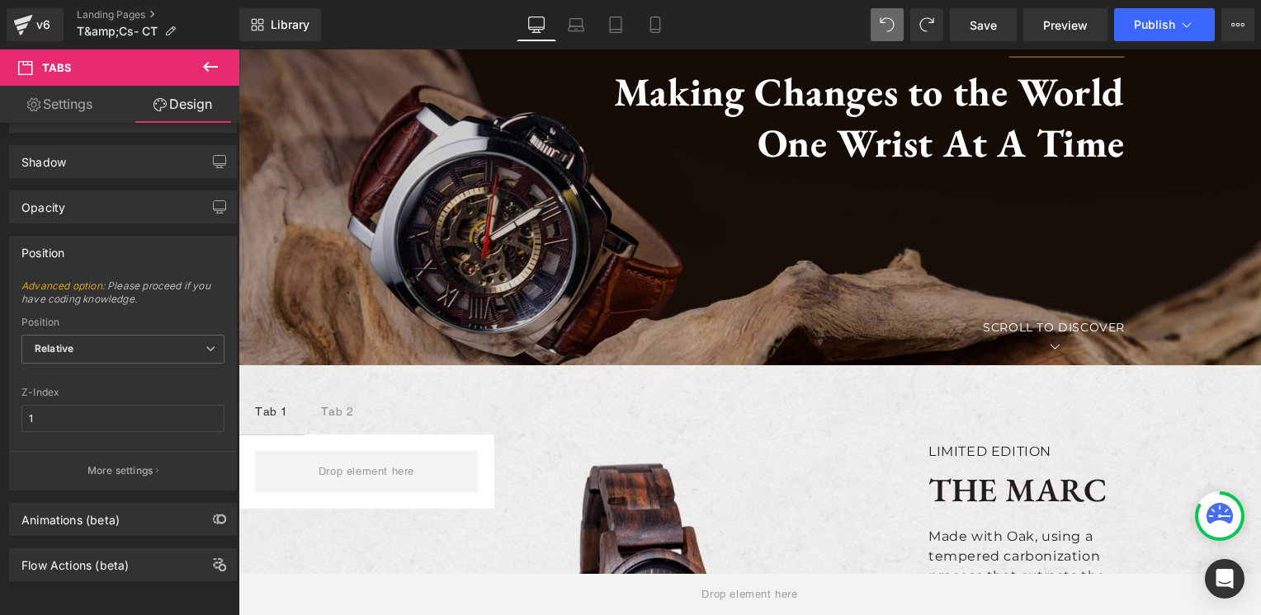
click at [90, 99] on link "Settings" at bounding box center [60, 104] width 120 height 37
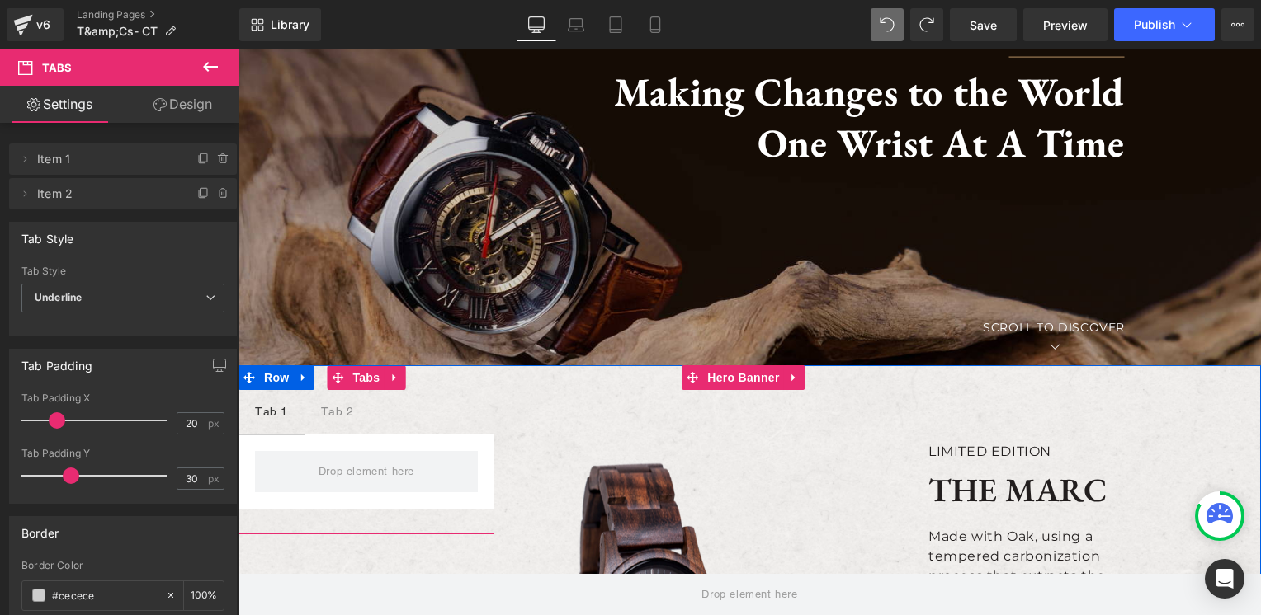
click at [455, 393] on ul "Tab 1 Text Block Tab 2 Text Block" at bounding box center [366, 412] width 256 height 45
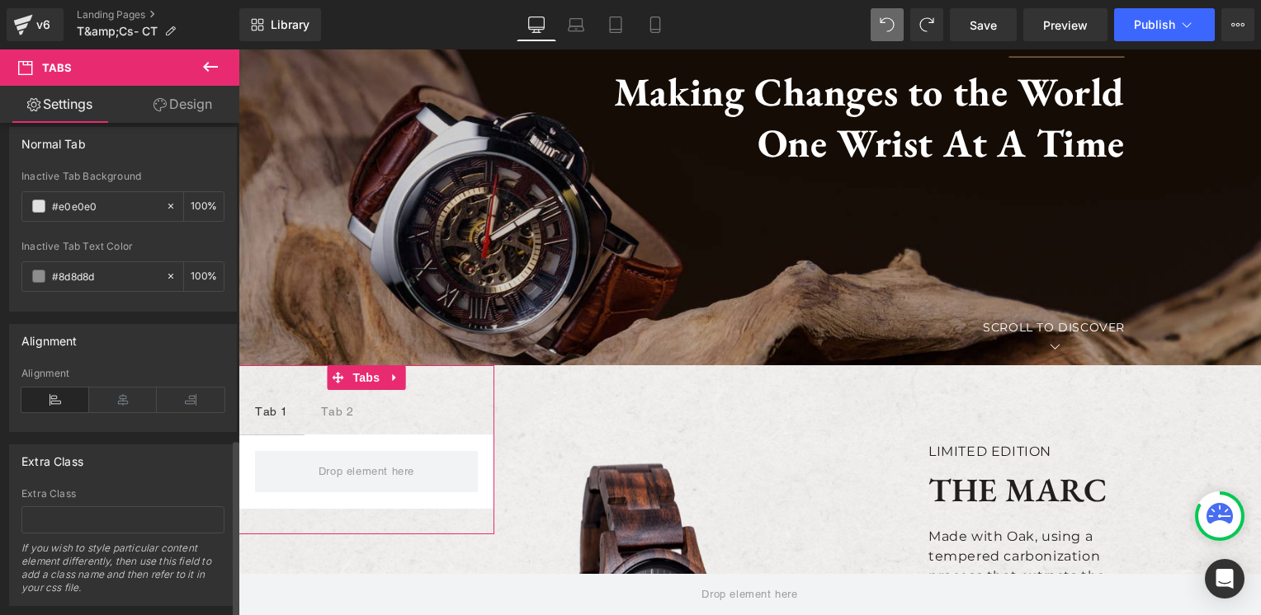
scroll to position [891, 0]
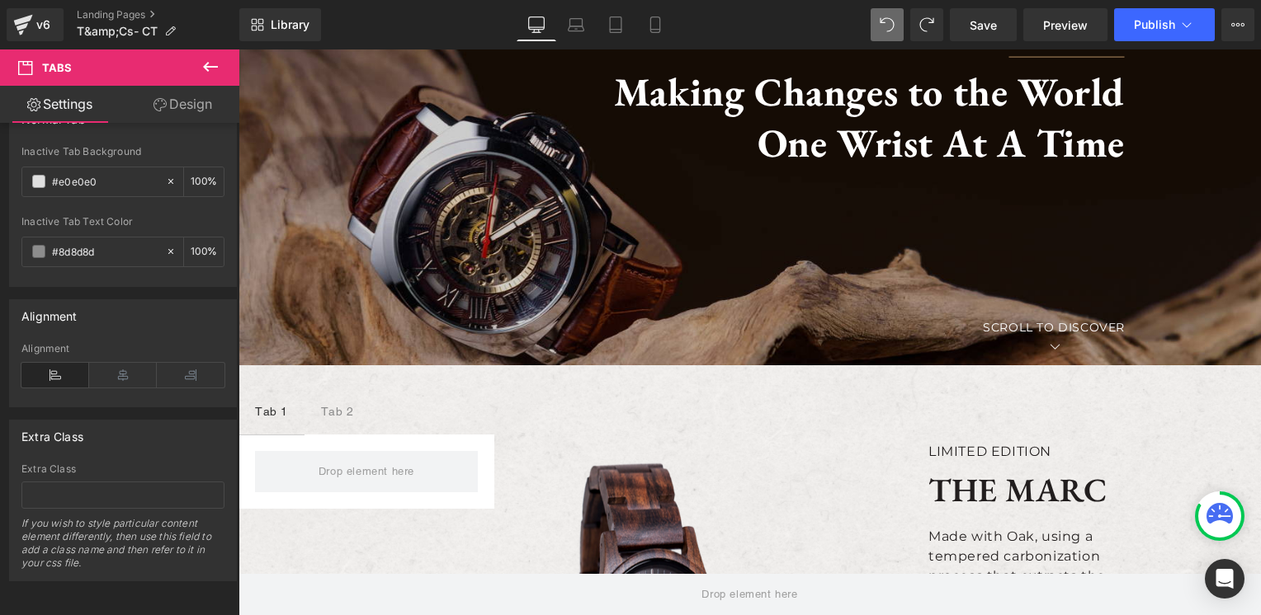
click at [214, 57] on icon at bounding box center [210, 67] width 20 height 20
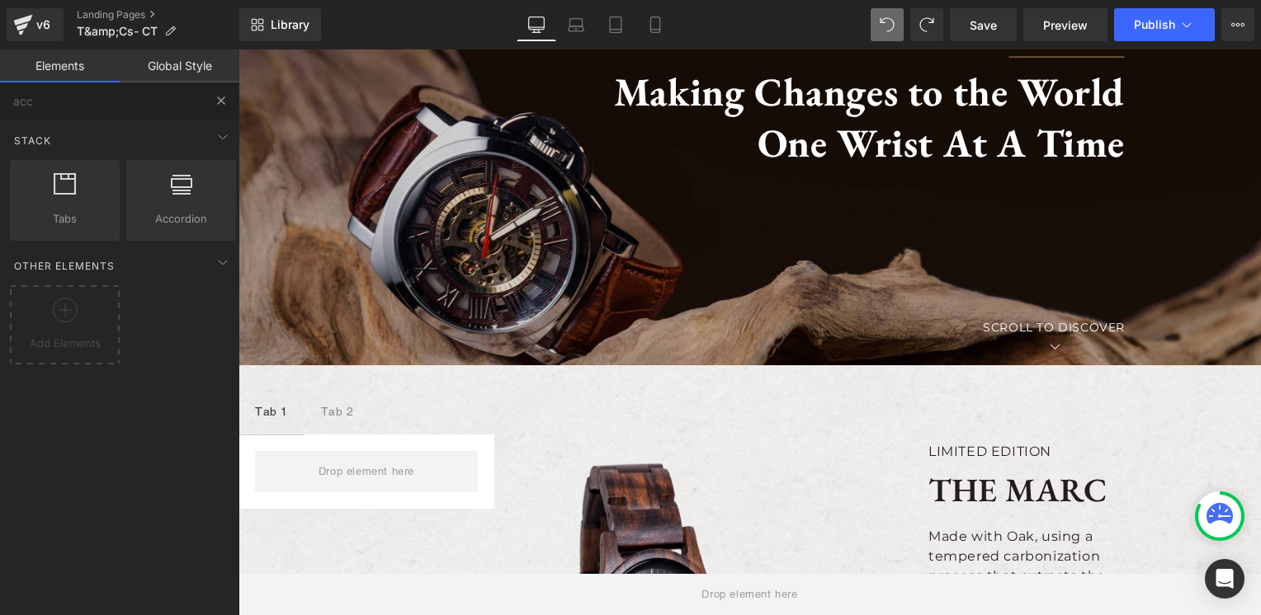
click at [220, 91] on button at bounding box center [221, 100] width 36 height 36
click at [277, 31] on span "Library" at bounding box center [290, 24] width 39 height 15
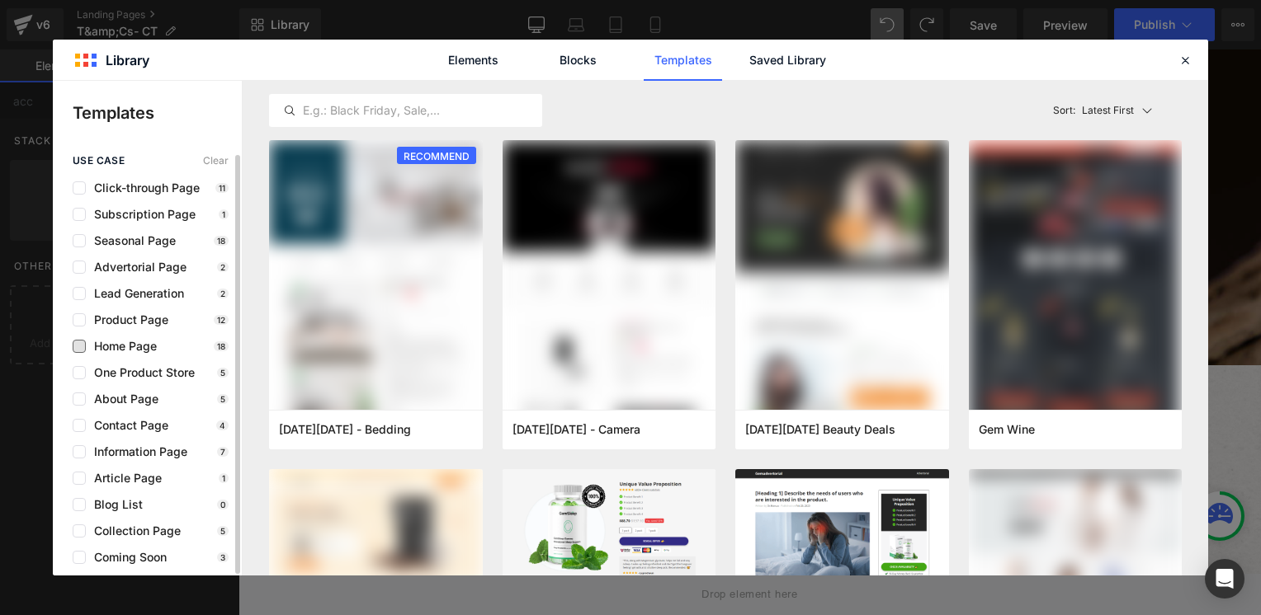
scroll to position [1, 0]
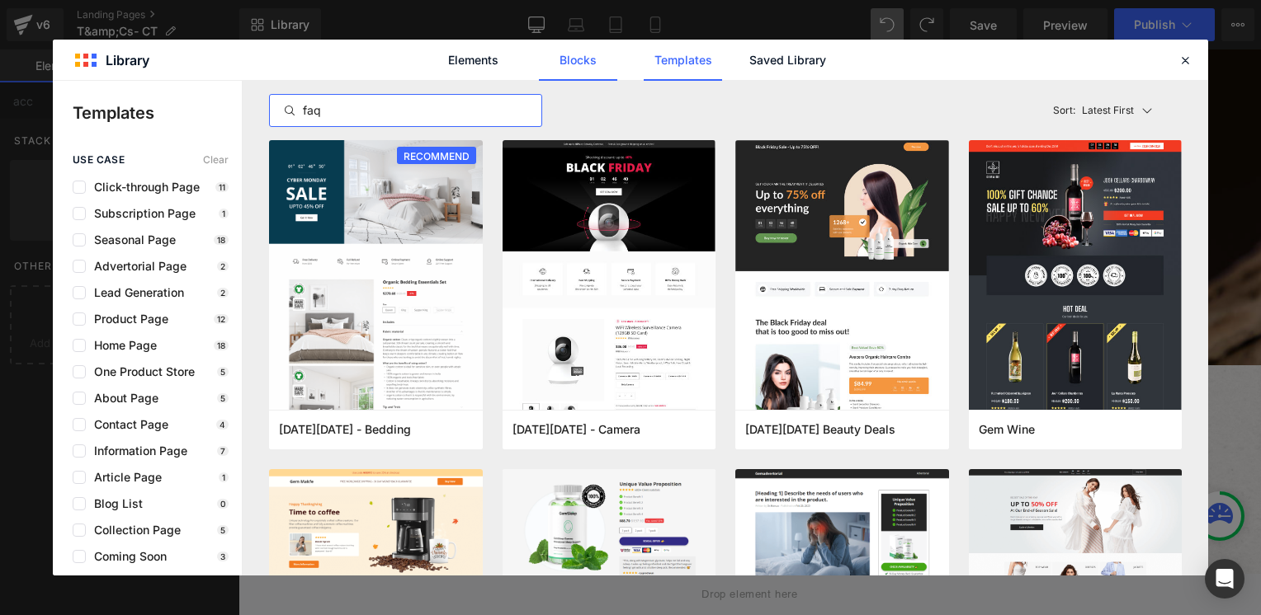
type input "faq"
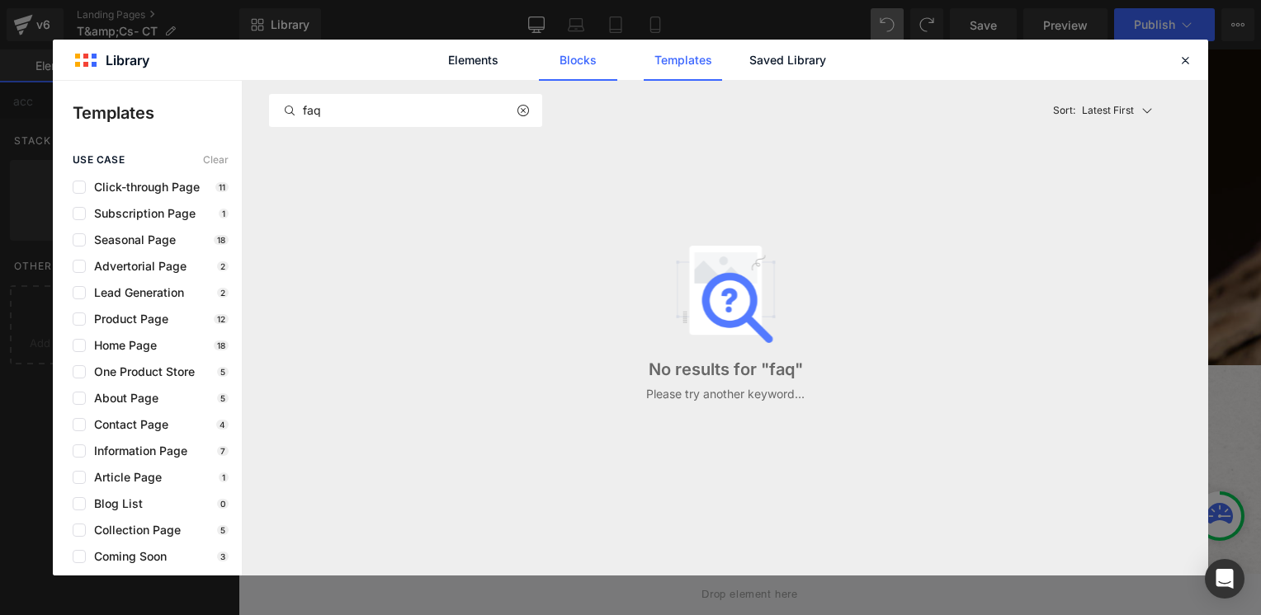
click at [600, 64] on link "Blocks" at bounding box center [578, 60] width 78 height 41
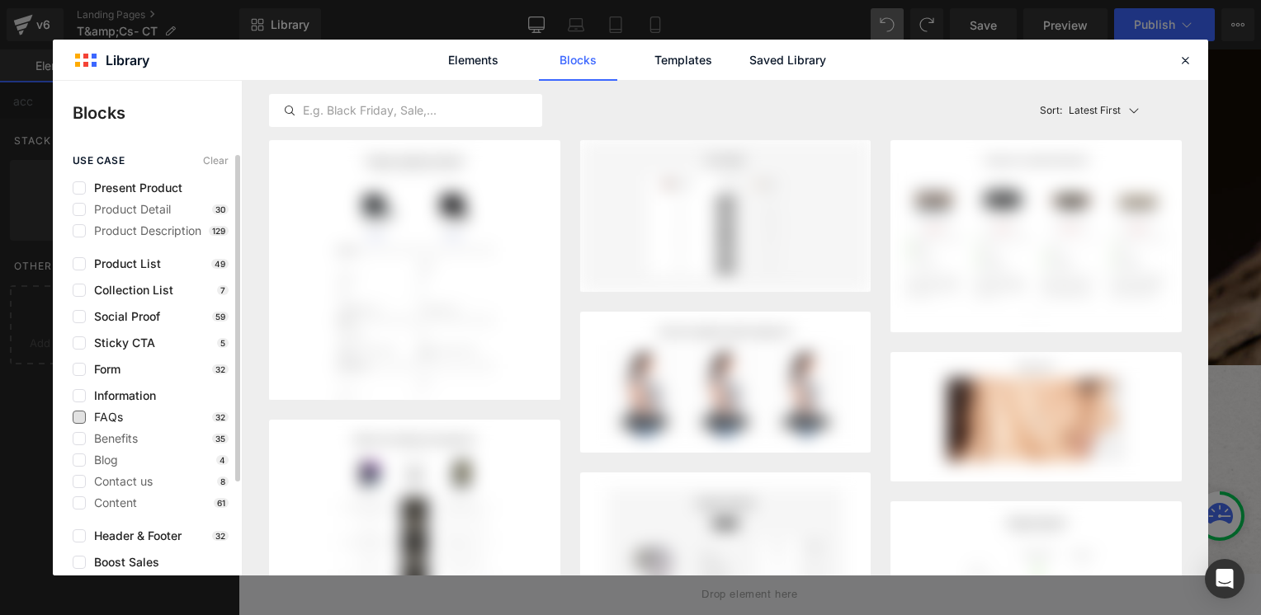
click at [0, 0] on span "FAQs" at bounding box center [0, 0] width 0 height 0
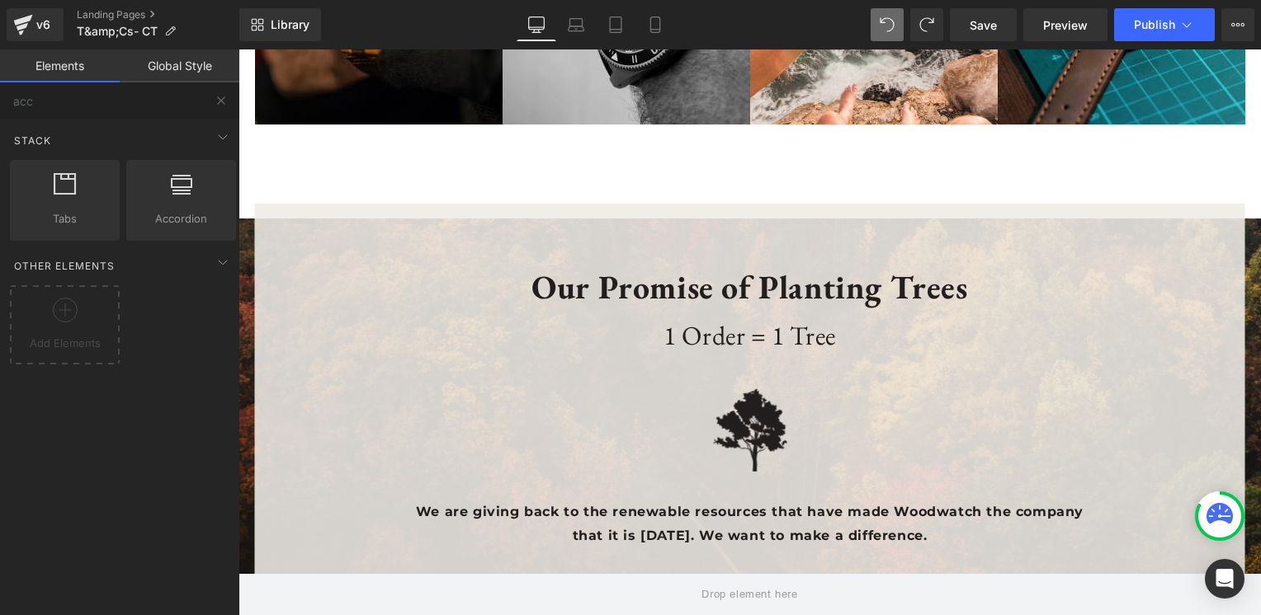
scroll to position [5585, 0]
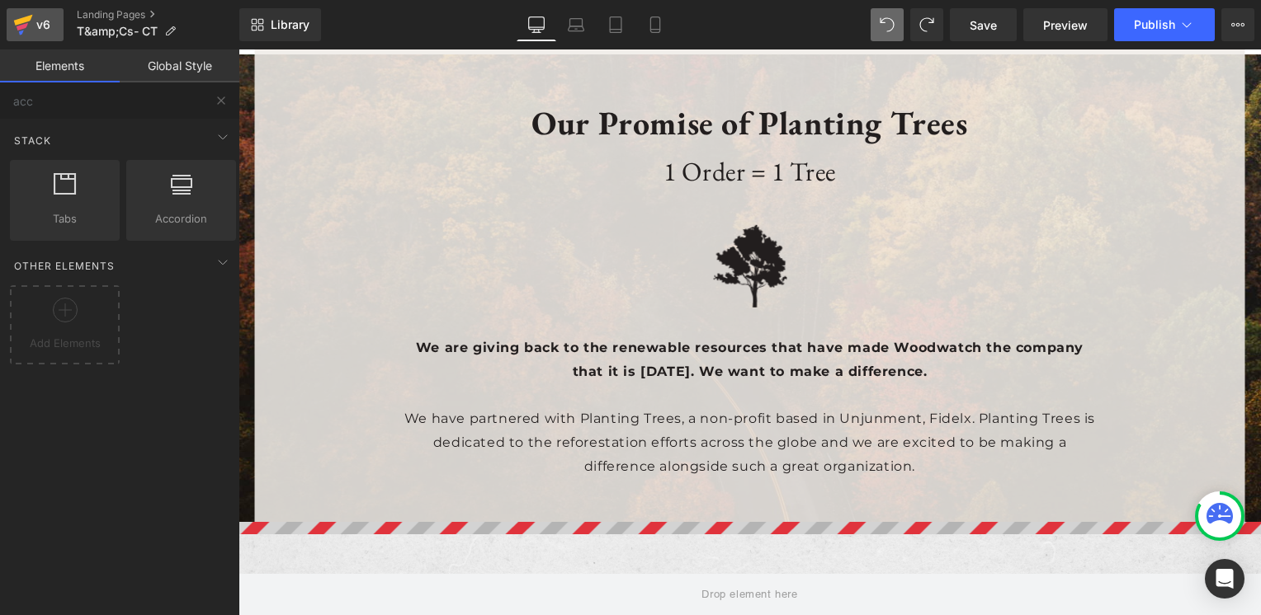
click at [43, 24] on div "v6" at bounding box center [43, 24] width 21 height 21
